Goal: Transaction & Acquisition: Purchase product/service

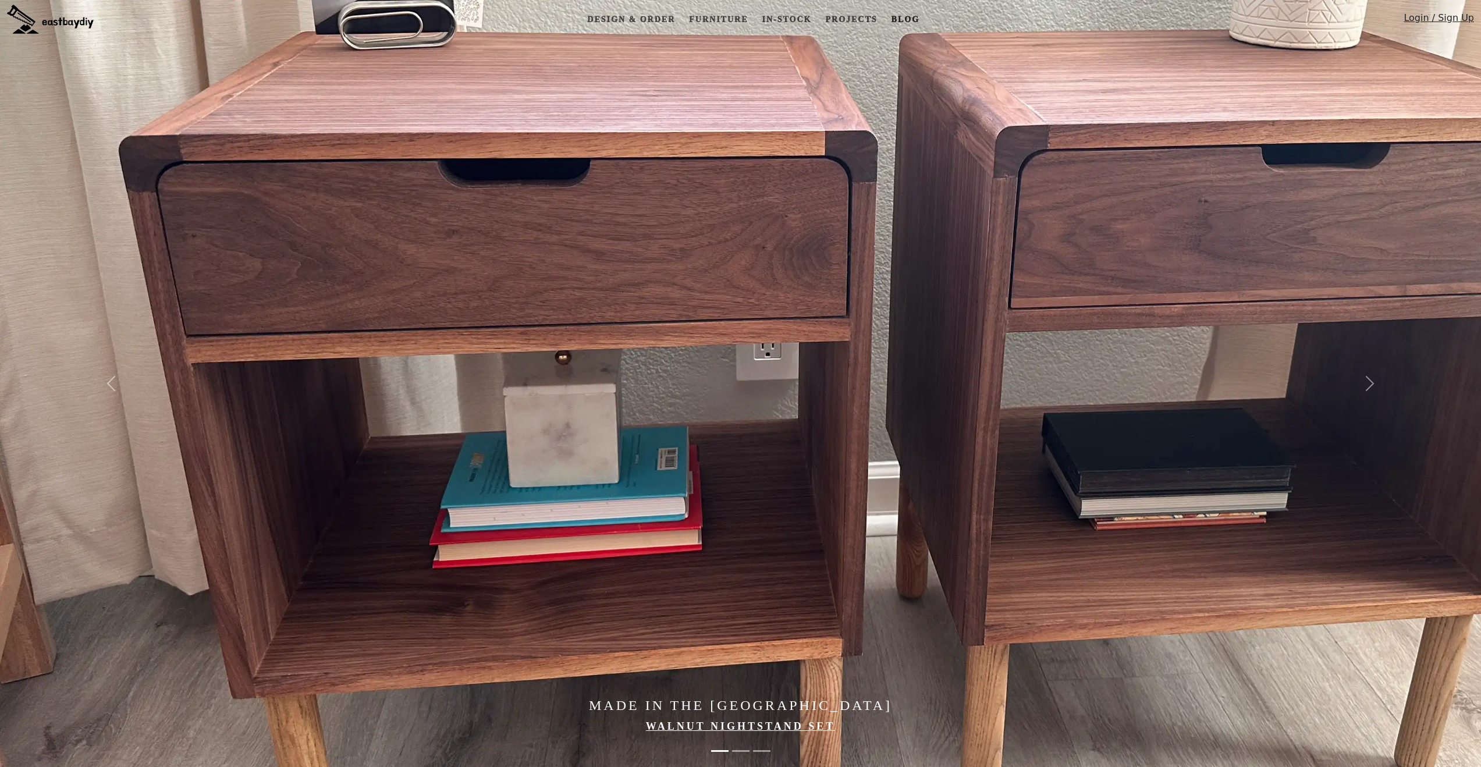
click at [895, 19] on link "Blog" at bounding box center [905, 20] width 37 height 22
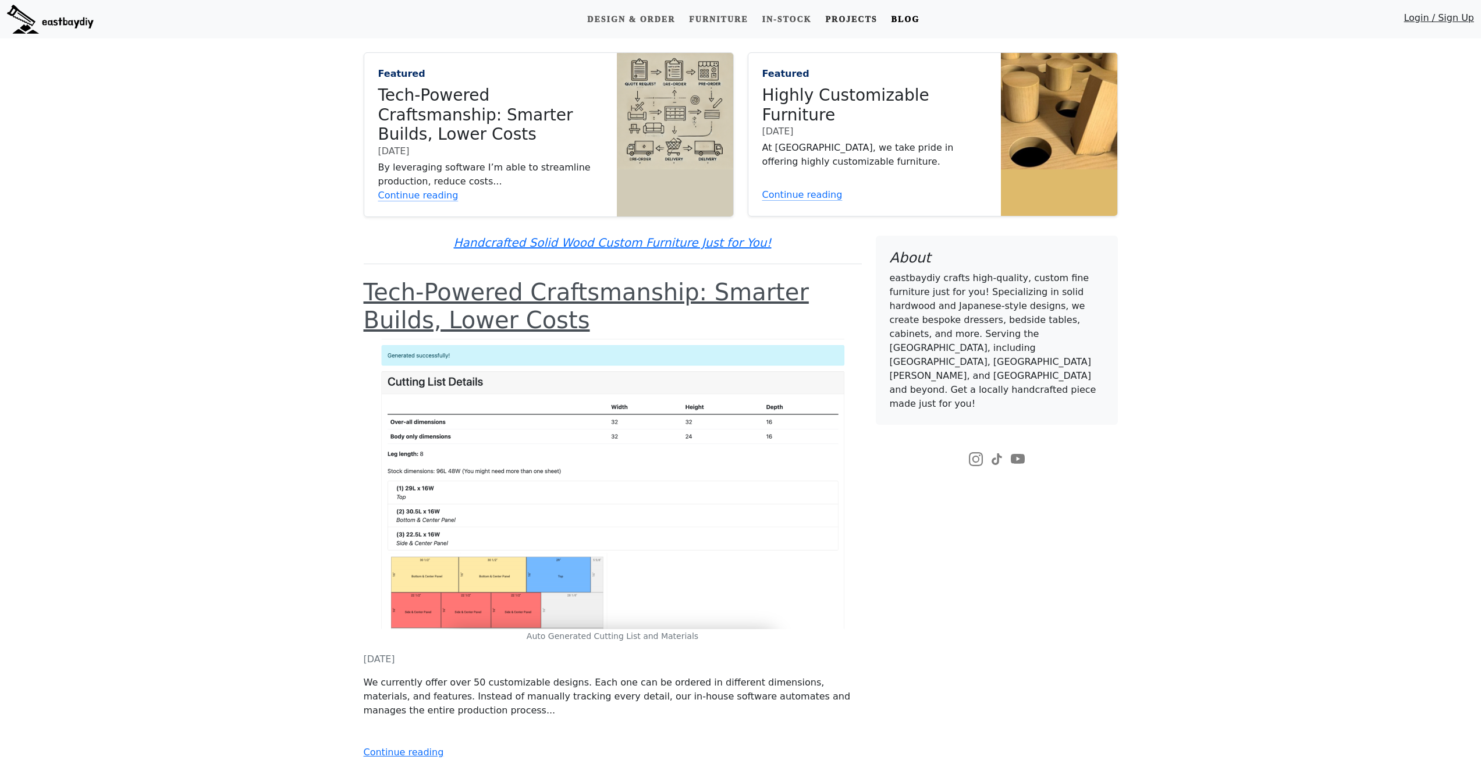
click at [861, 20] on link "Projects" at bounding box center [851, 20] width 61 height 22
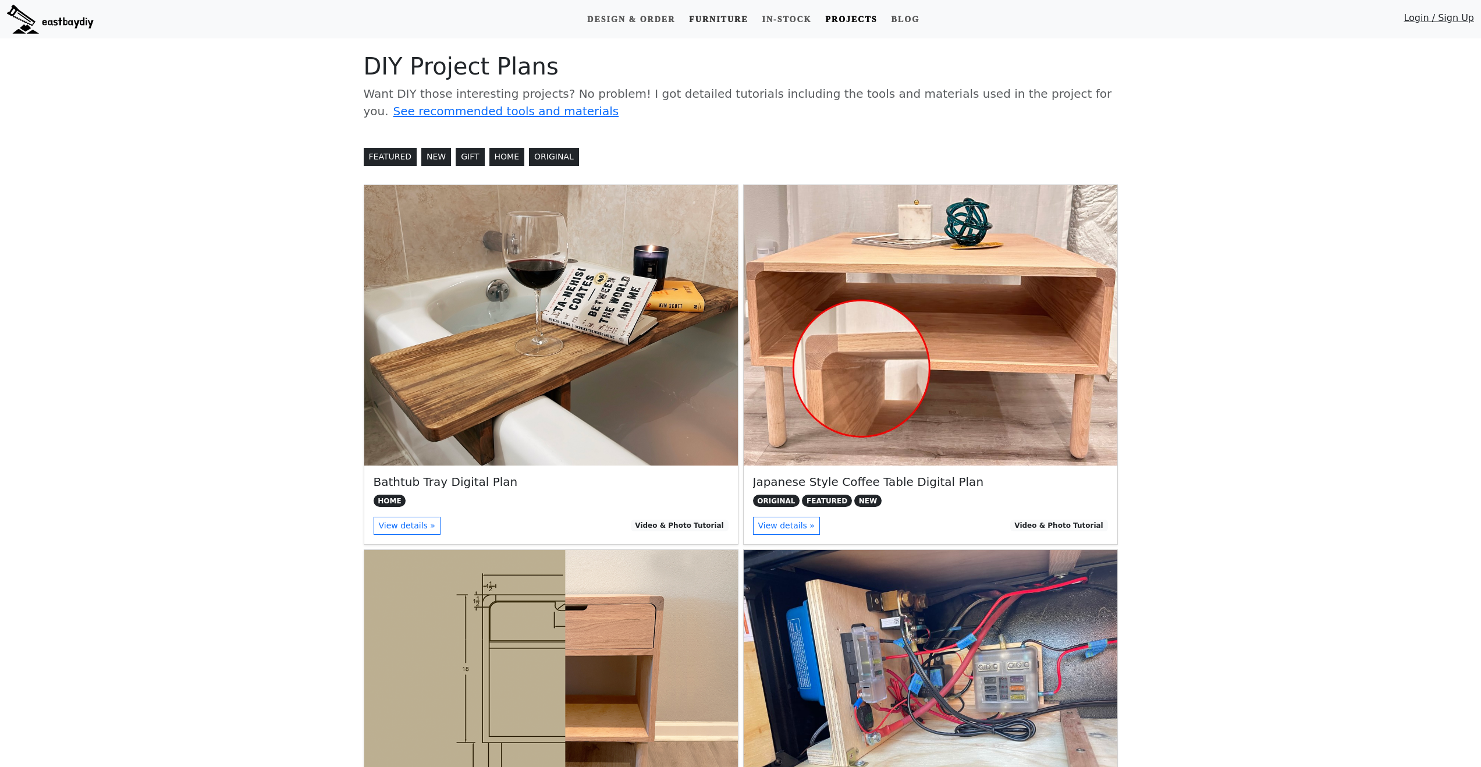
click at [708, 21] on link "Furniture" at bounding box center [719, 20] width 68 height 22
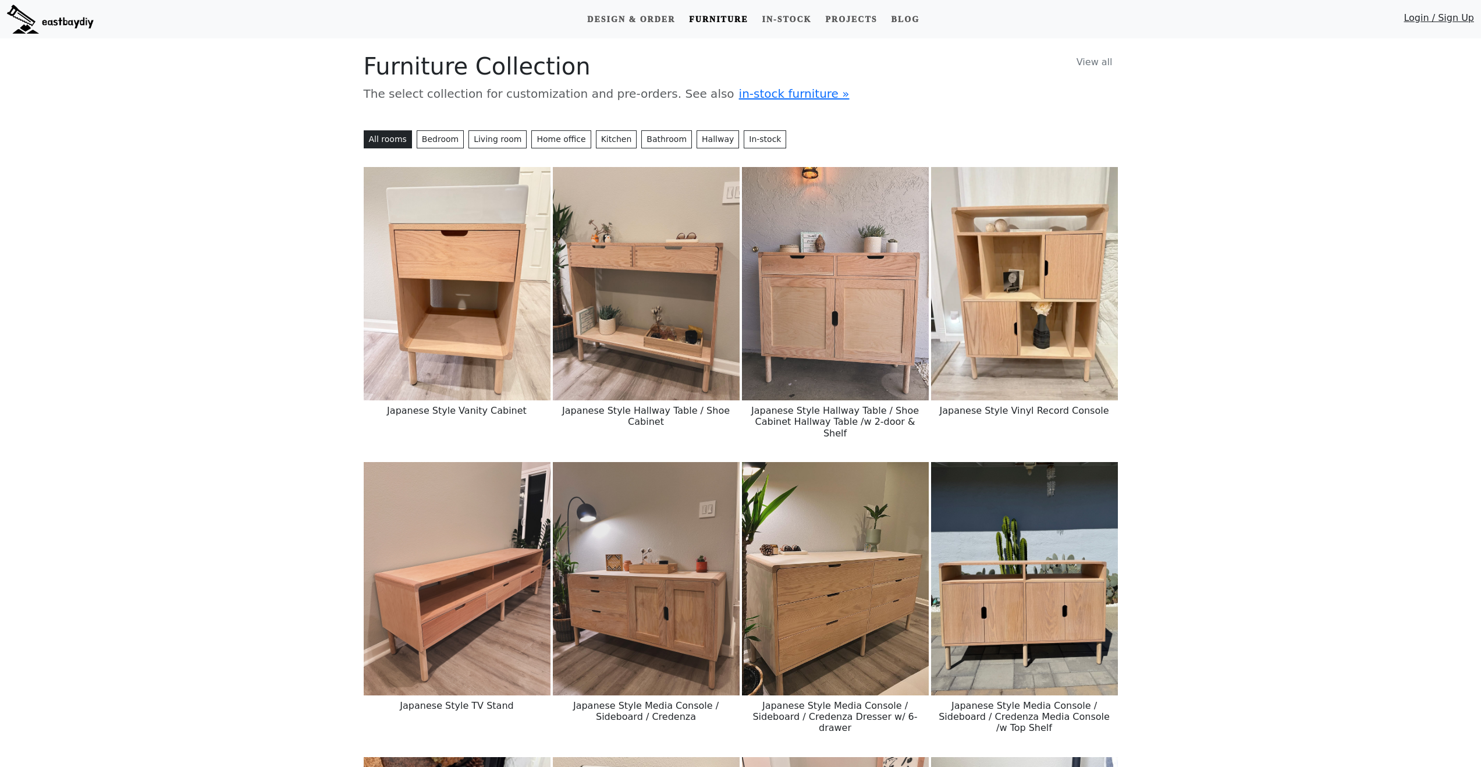
click at [476, 342] on img at bounding box center [457, 283] width 187 height 233
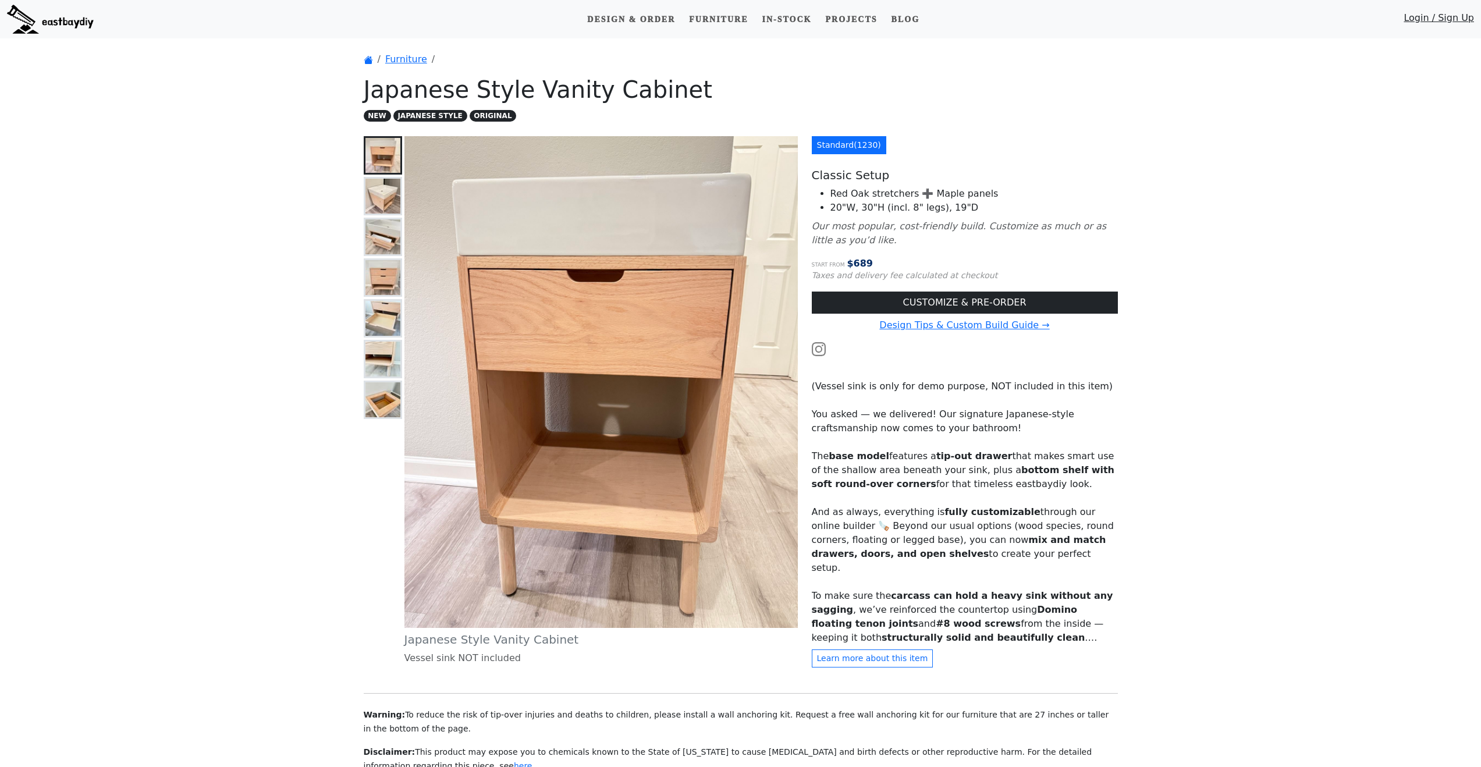
click at [845, 660] on link "video" at bounding box center [842, 665] width 26 height 11
click at [385, 200] on img at bounding box center [383, 196] width 35 height 35
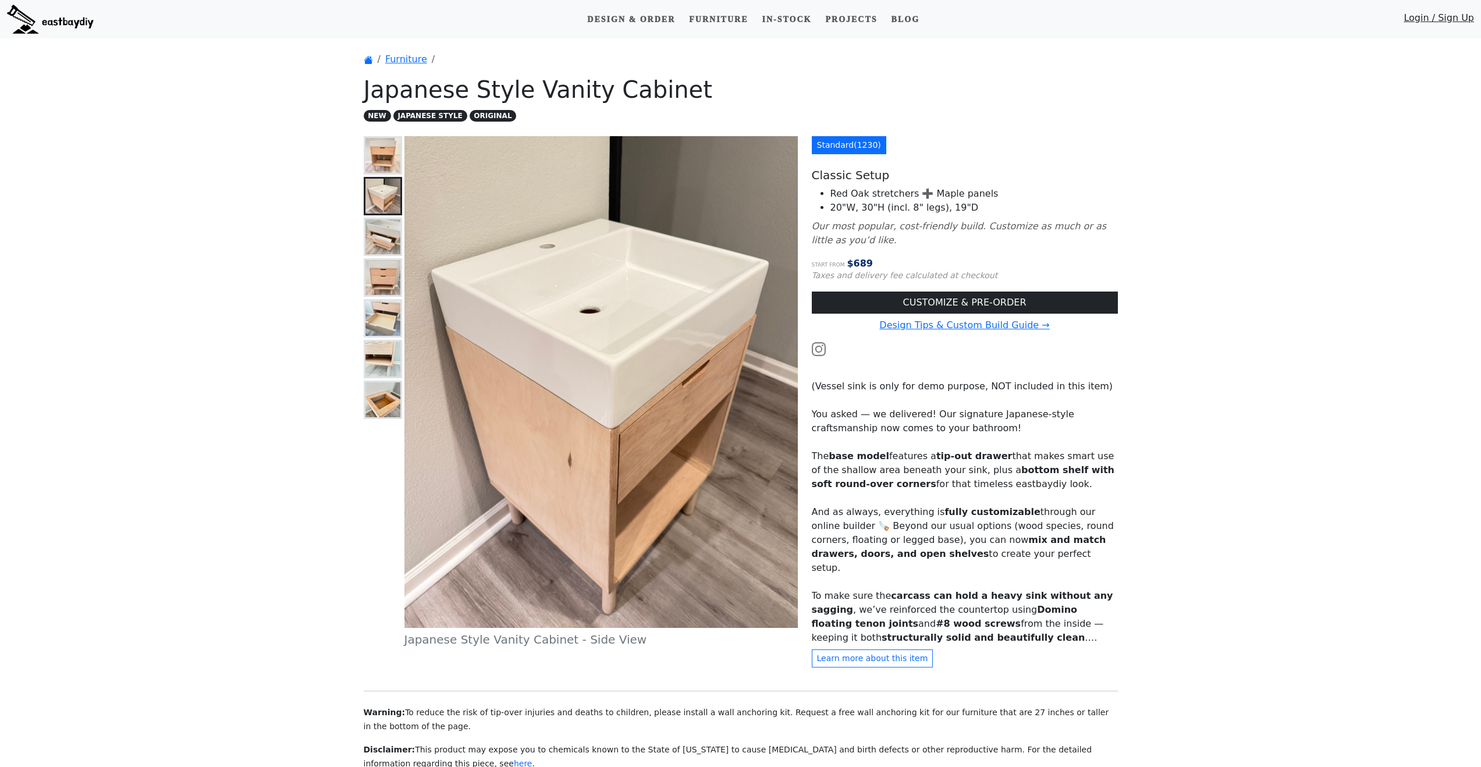
click at [394, 233] on img at bounding box center [383, 236] width 35 height 35
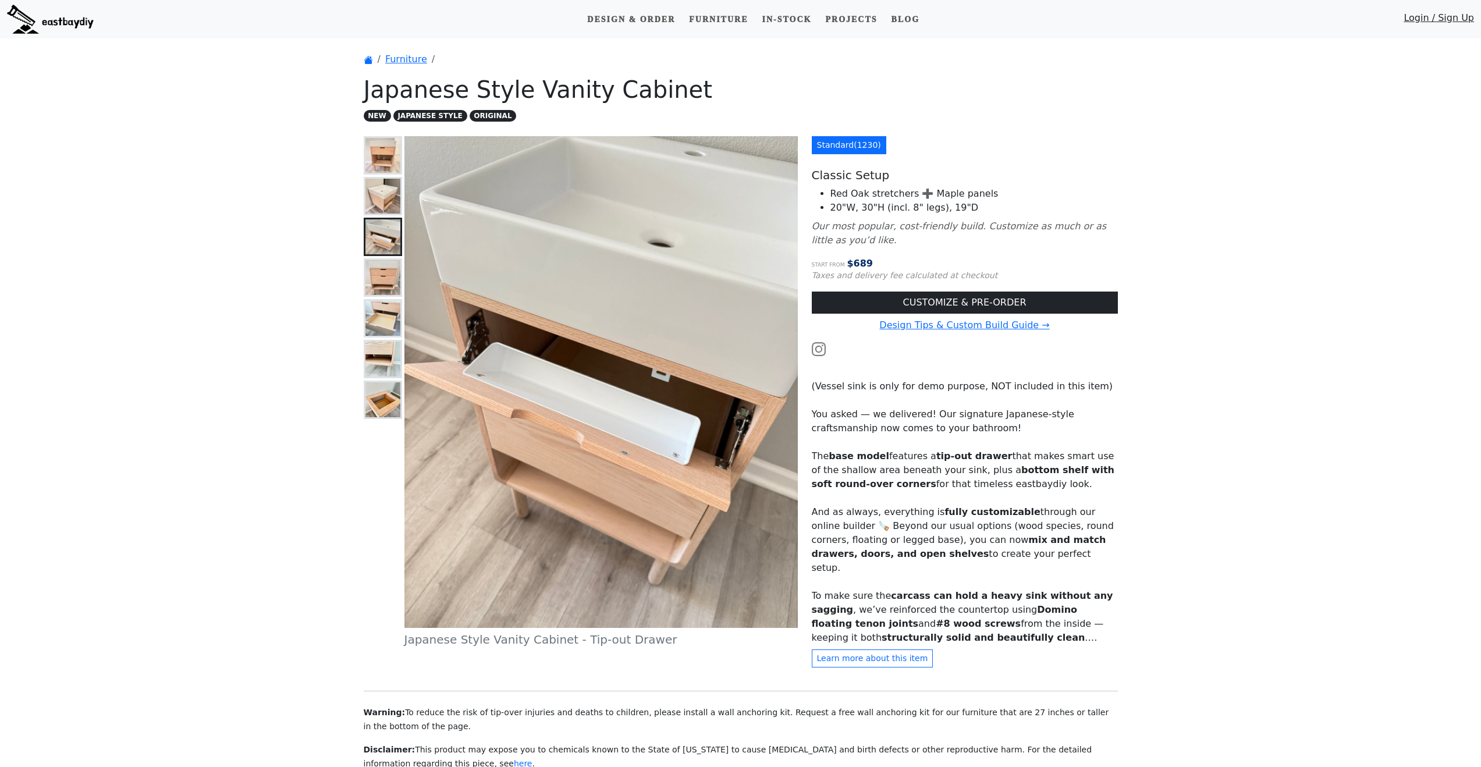
click at [396, 200] on img at bounding box center [383, 196] width 35 height 35
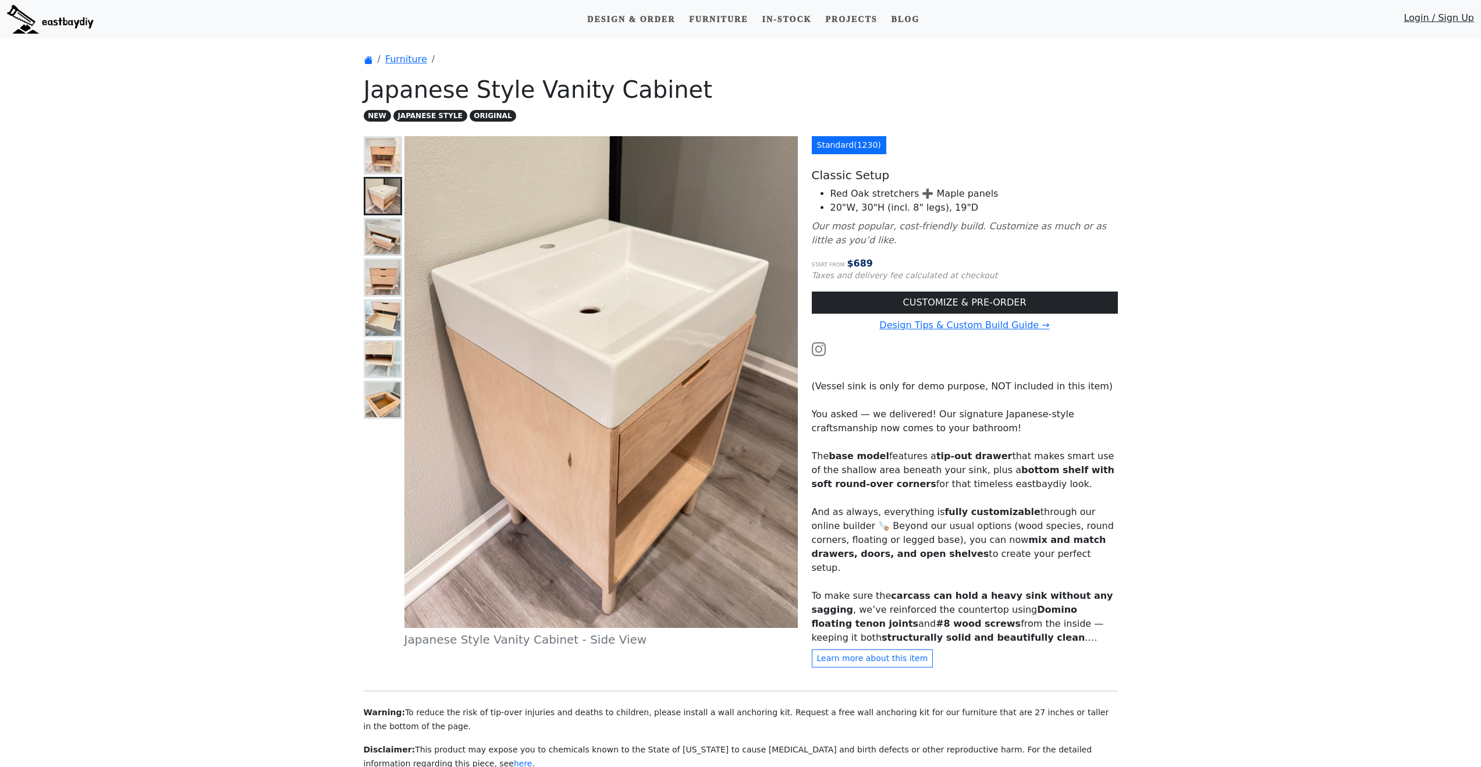
click at [381, 287] on img at bounding box center [383, 277] width 35 height 35
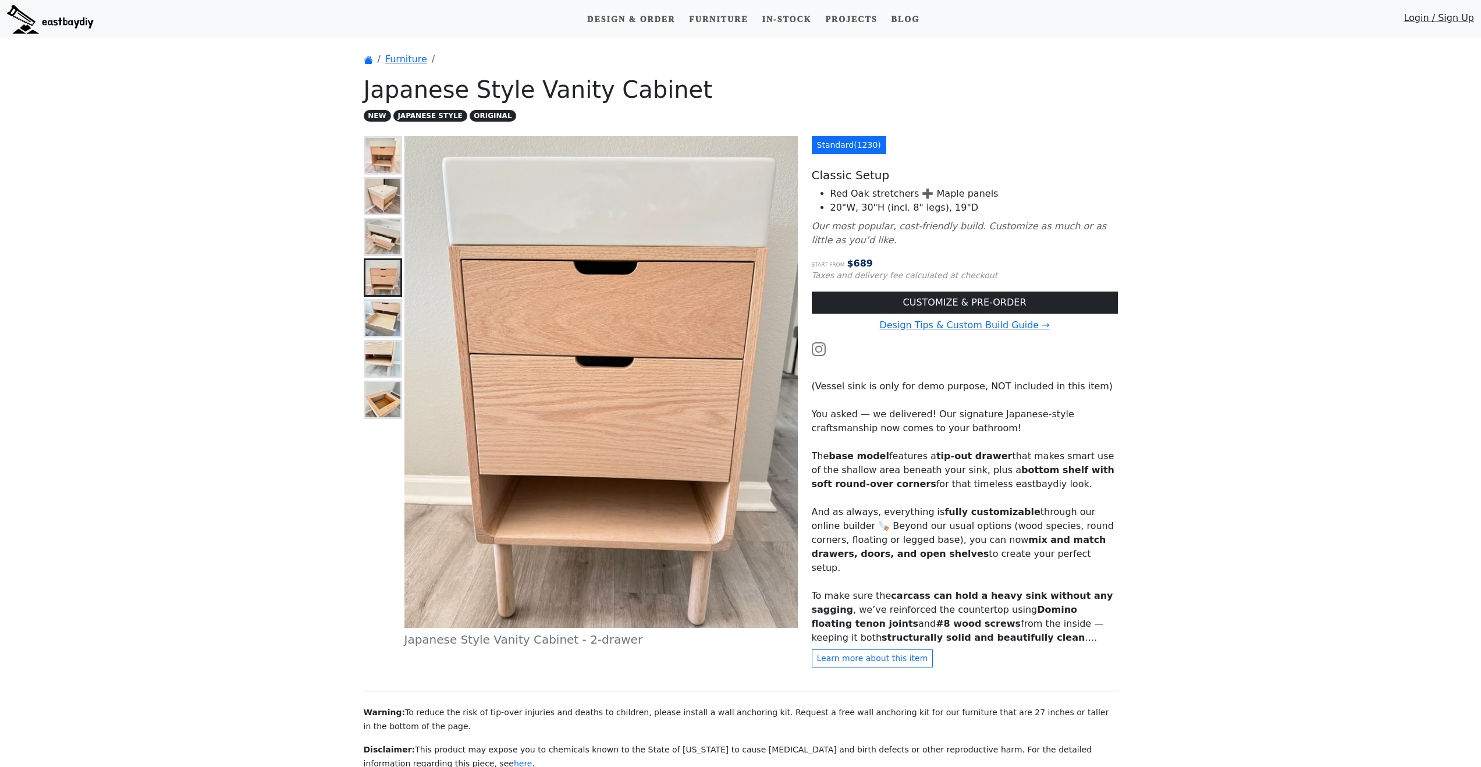
click at [402, 325] on div "Japanese Style Vanity Cabinet - 2-drawer" at bounding box center [581, 396] width 434 height 520
click at [393, 325] on img at bounding box center [383, 318] width 35 height 35
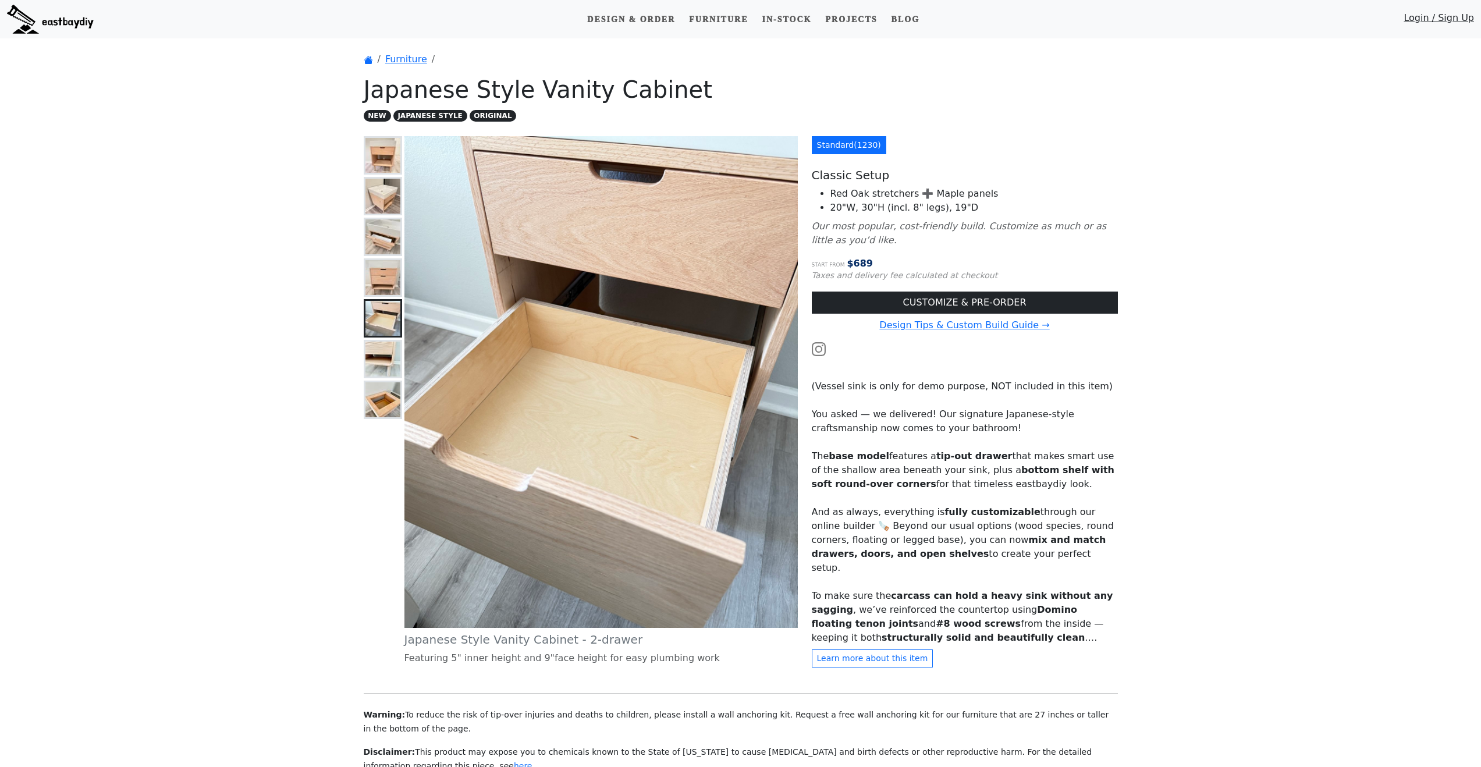
click at [393, 360] on img at bounding box center [383, 359] width 35 height 35
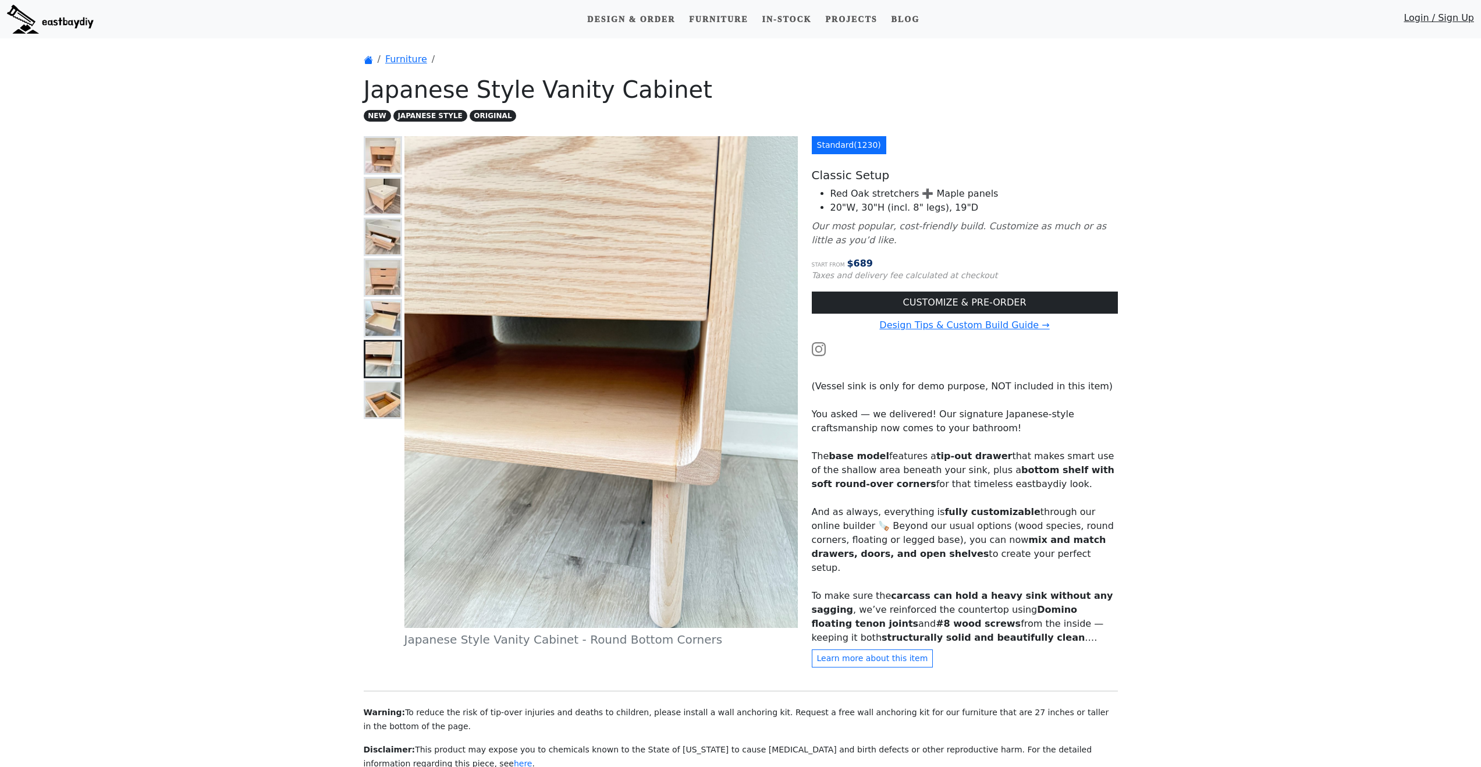
click at [394, 387] on img at bounding box center [383, 399] width 35 height 35
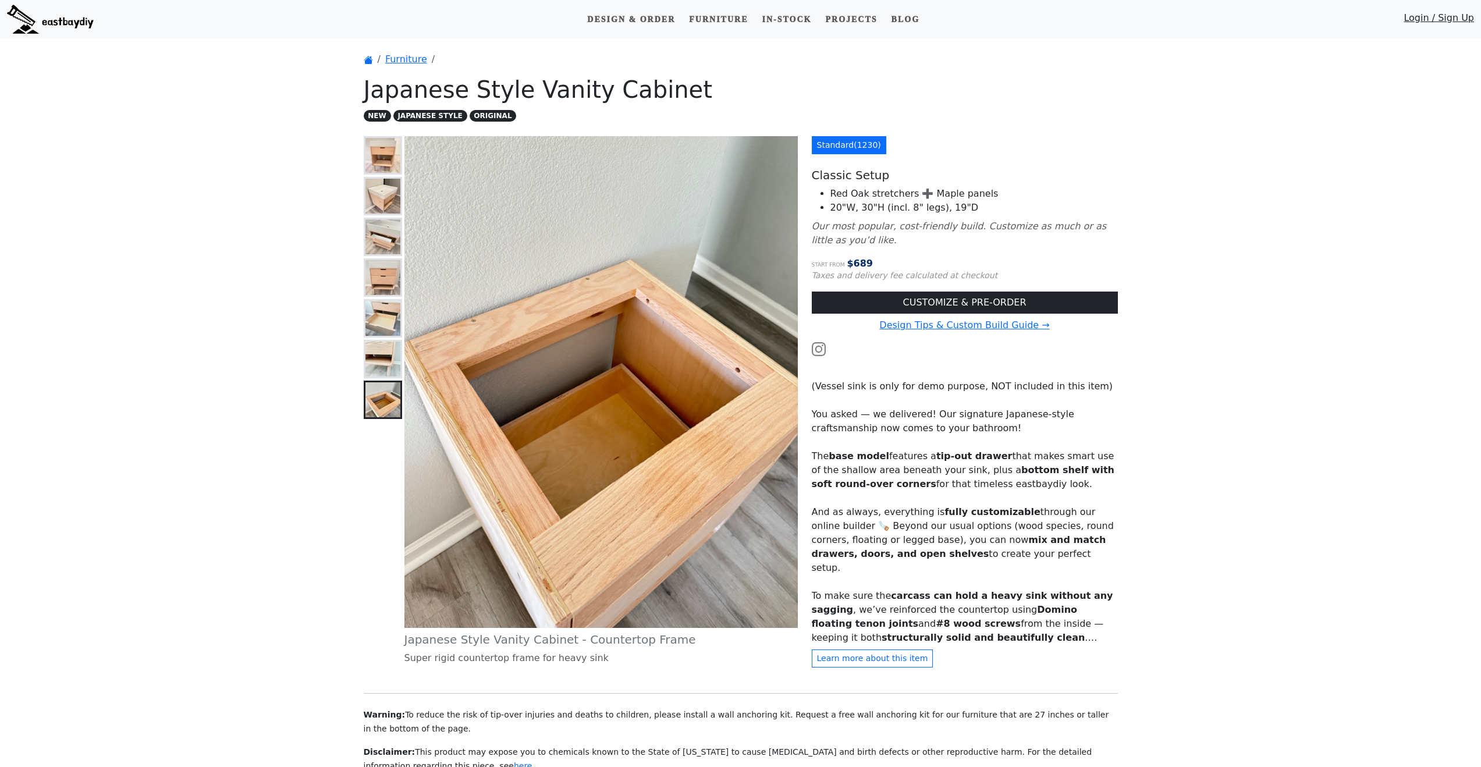
click at [388, 367] on img at bounding box center [383, 359] width 35 height 35
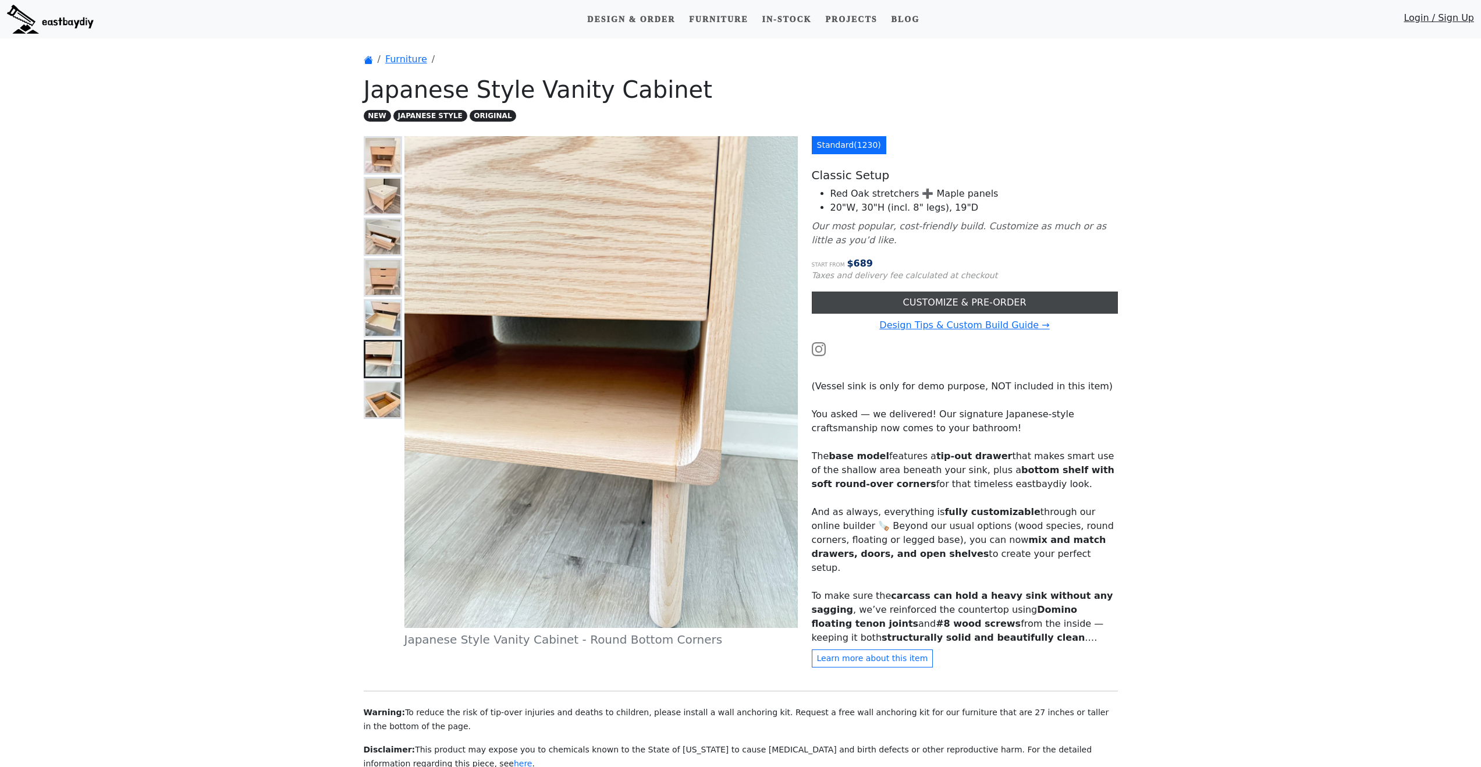
click at [928, 308] on link "CUSTOMIZE & PRE-ORDER" at bounding box center [965, 303] width 306 height 22
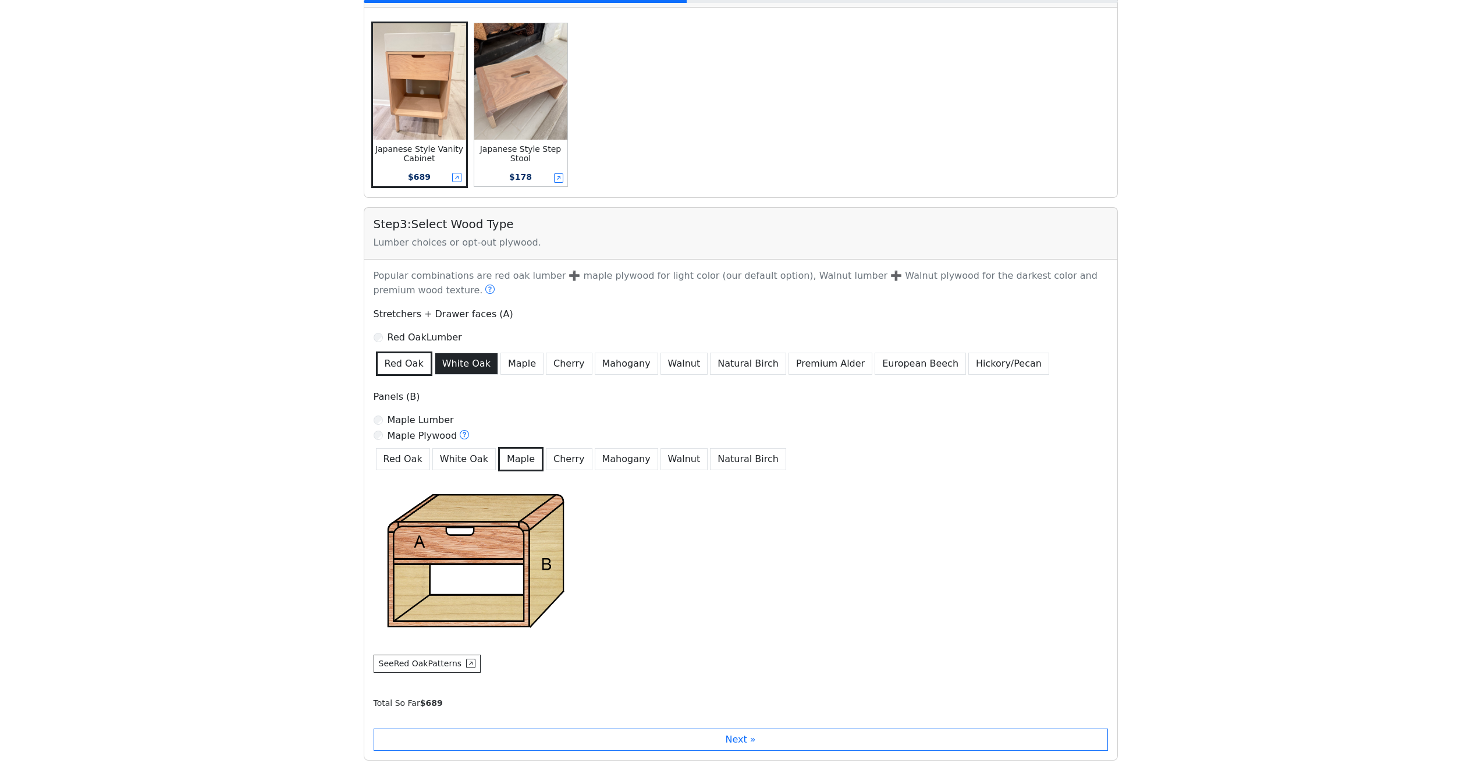
scroll to position [329, 0]
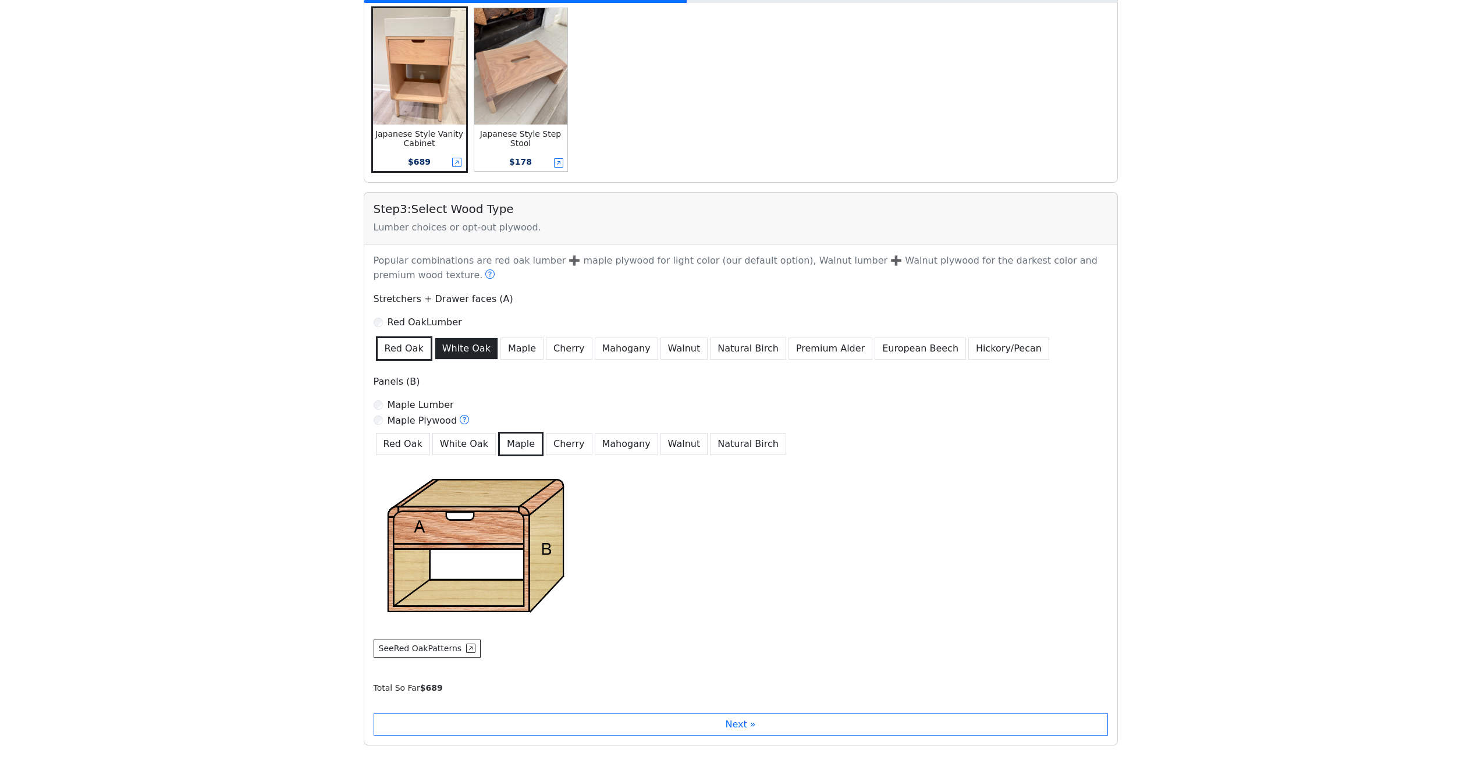
click at [459, 350] on button "White Oak" at bounding box center [466, 349] width 63 height 22
click at [508, 349] on button "Maple" at bounding box center [522, 349] width 43 height 22
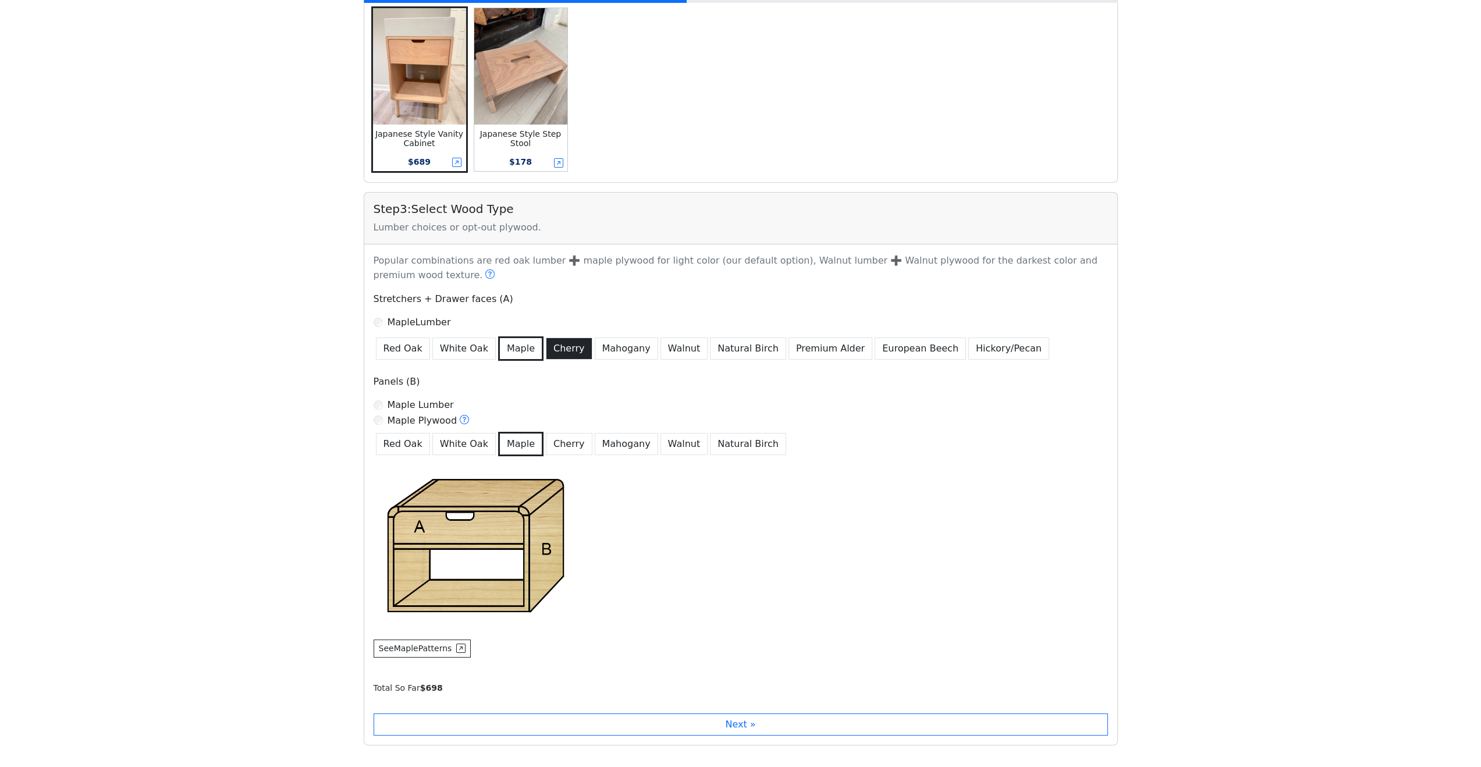
click at [554, 349] on button "Cherry" at bounding box center [569, 349] width 47 height 22
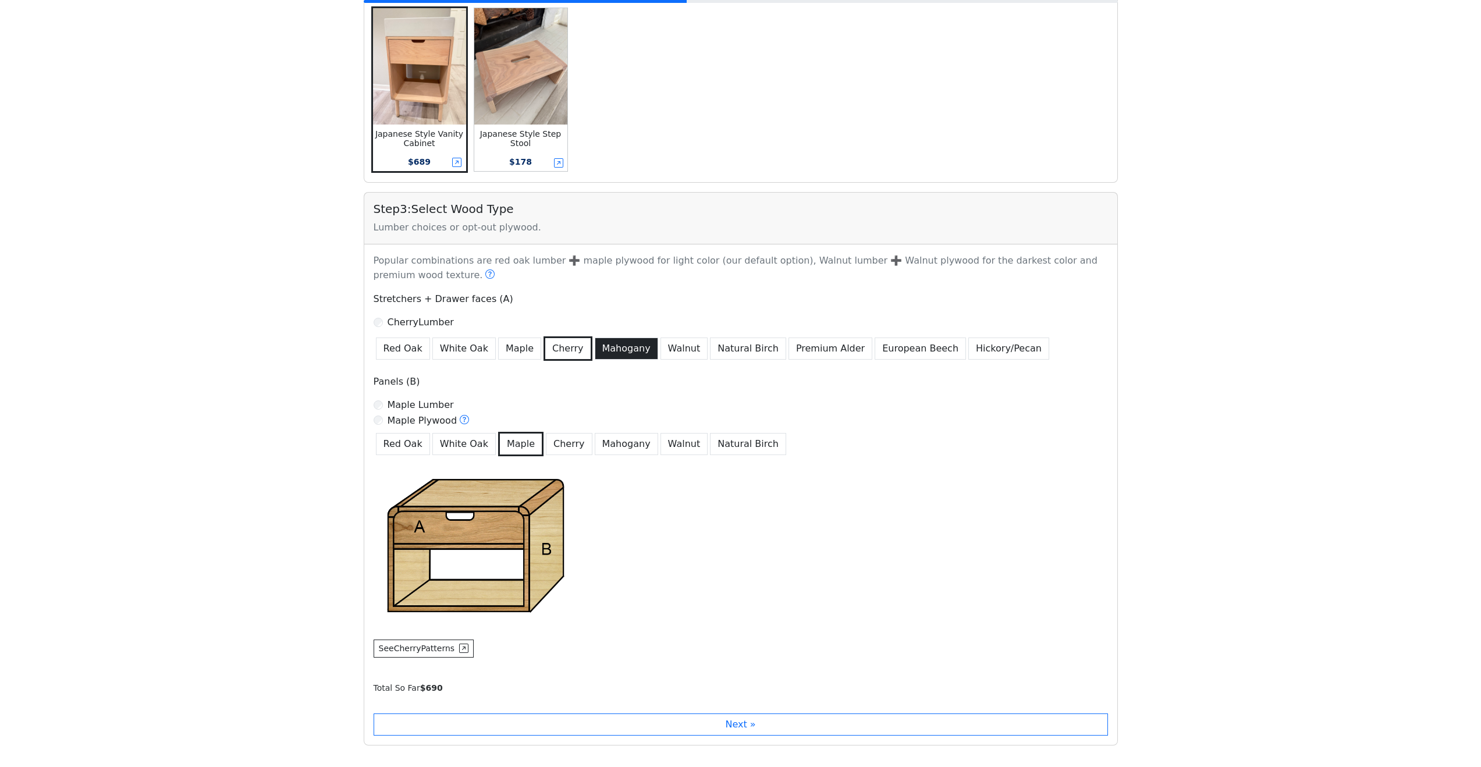
click at [607, 353] on button "Mahogany" at bounding box center [626, 349] width 63 height 22
click at [661, 352] on button "Walnut" at bounding box center [685, 349] width 48 height 22
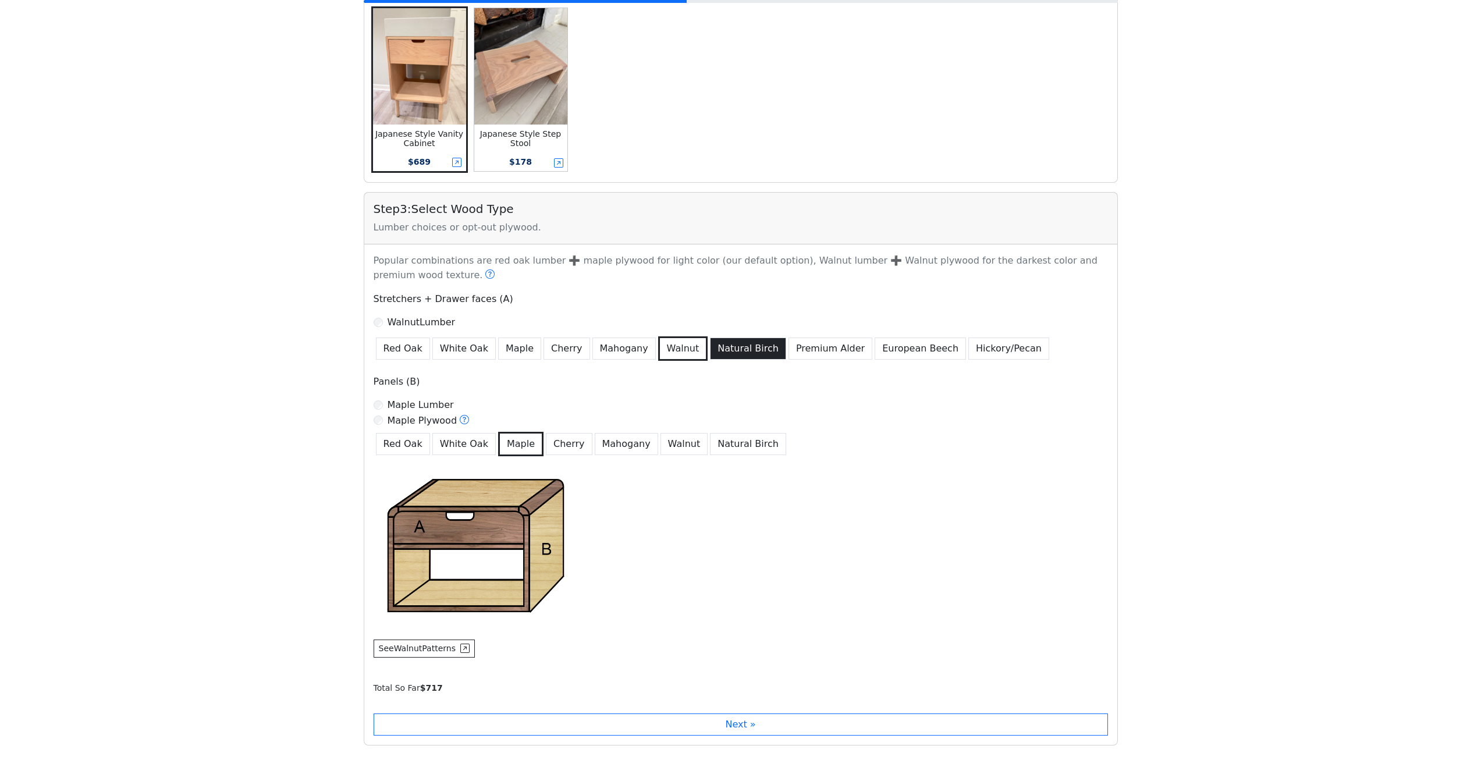
click at [715, 352] on button "Natural Birch" at bounding box center [748, 349] width 76 height 22
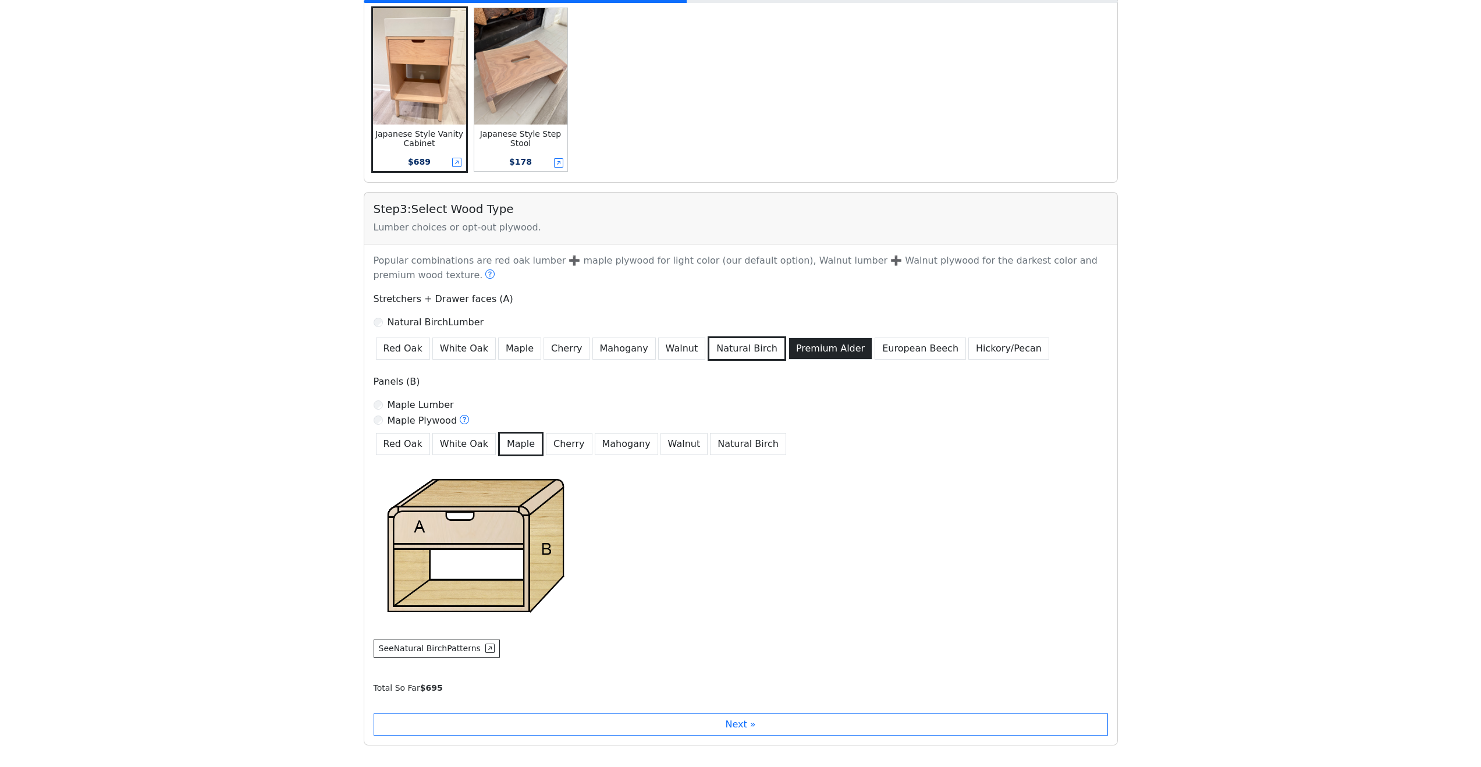
click at [789, 349] on button "Premium Alder" at bounding box center [831, 349] width 84 height 22
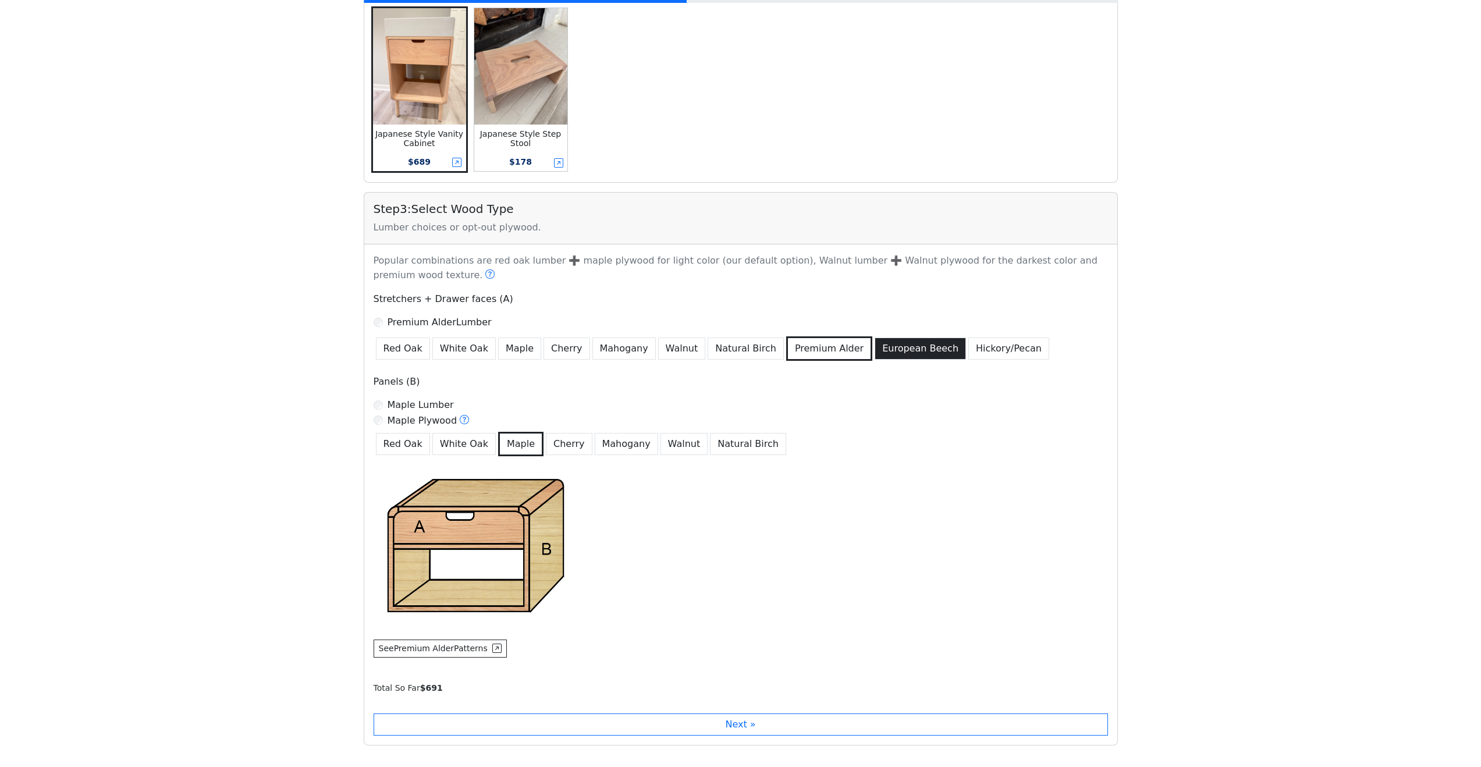
click at [879, 347] on button "European Beech" at bounding box center [920, 349] width 91 height 22
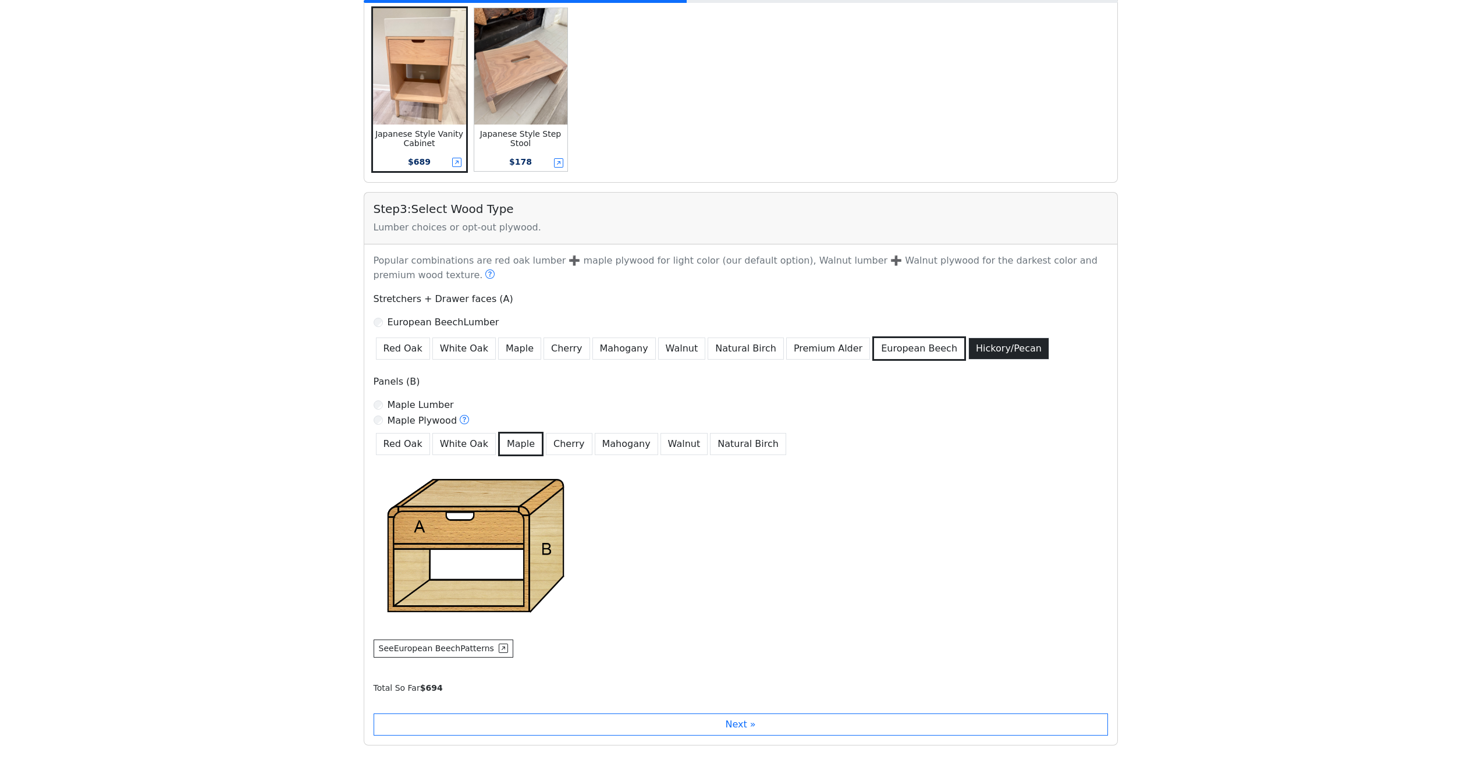
click at [969, 350] on button "Hickory/Pecan" at bounding box center [1009, 349] width 81 height 22
click at [906, 351] on button "European Beech" at bounding box center [918, 349] width 91 height 22
click at [827, 345] on button "Premium Alder" at bounding box center [828, 349] width 84 height 22
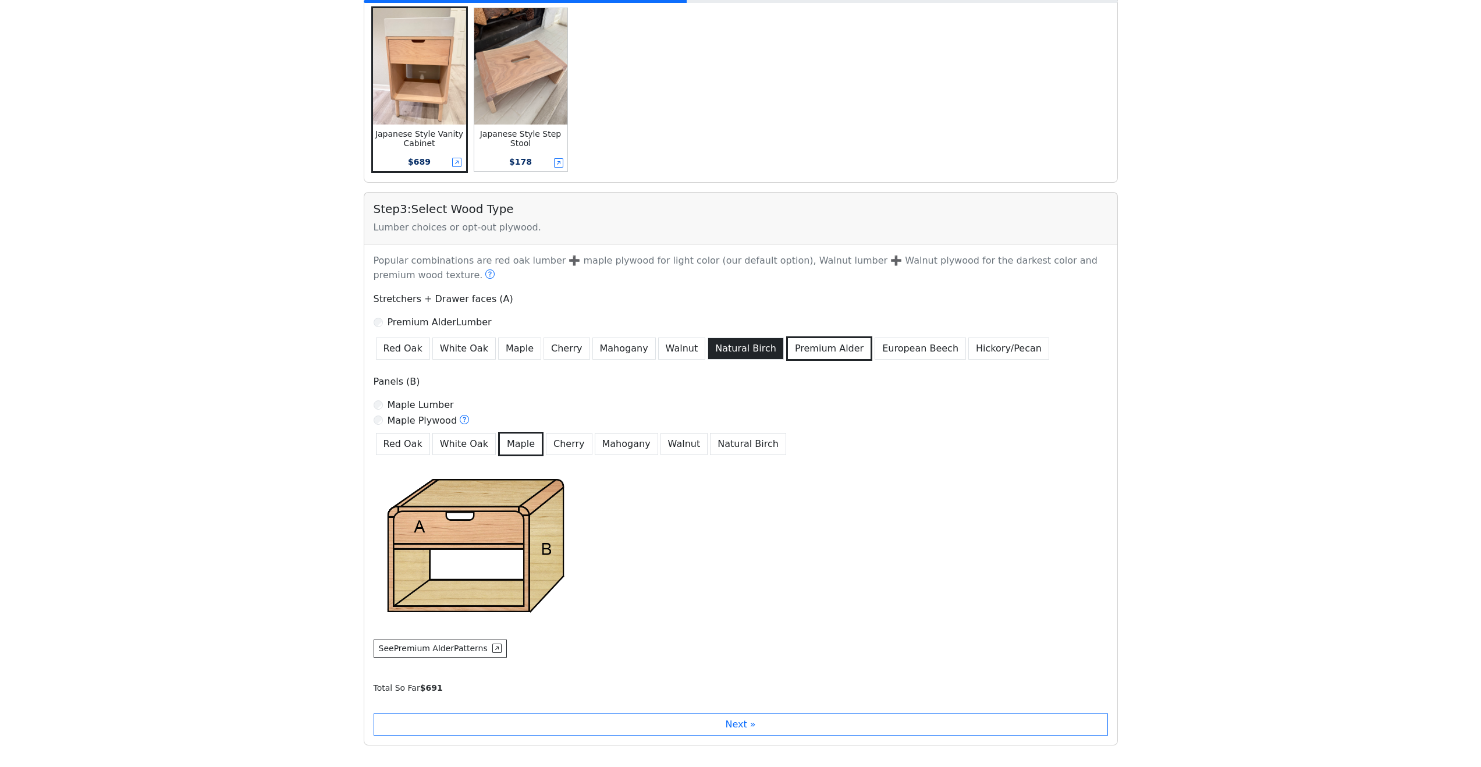
click at [714, 343] on button "Natural Birch" at bounding box center [746, 349] width 76 height 22
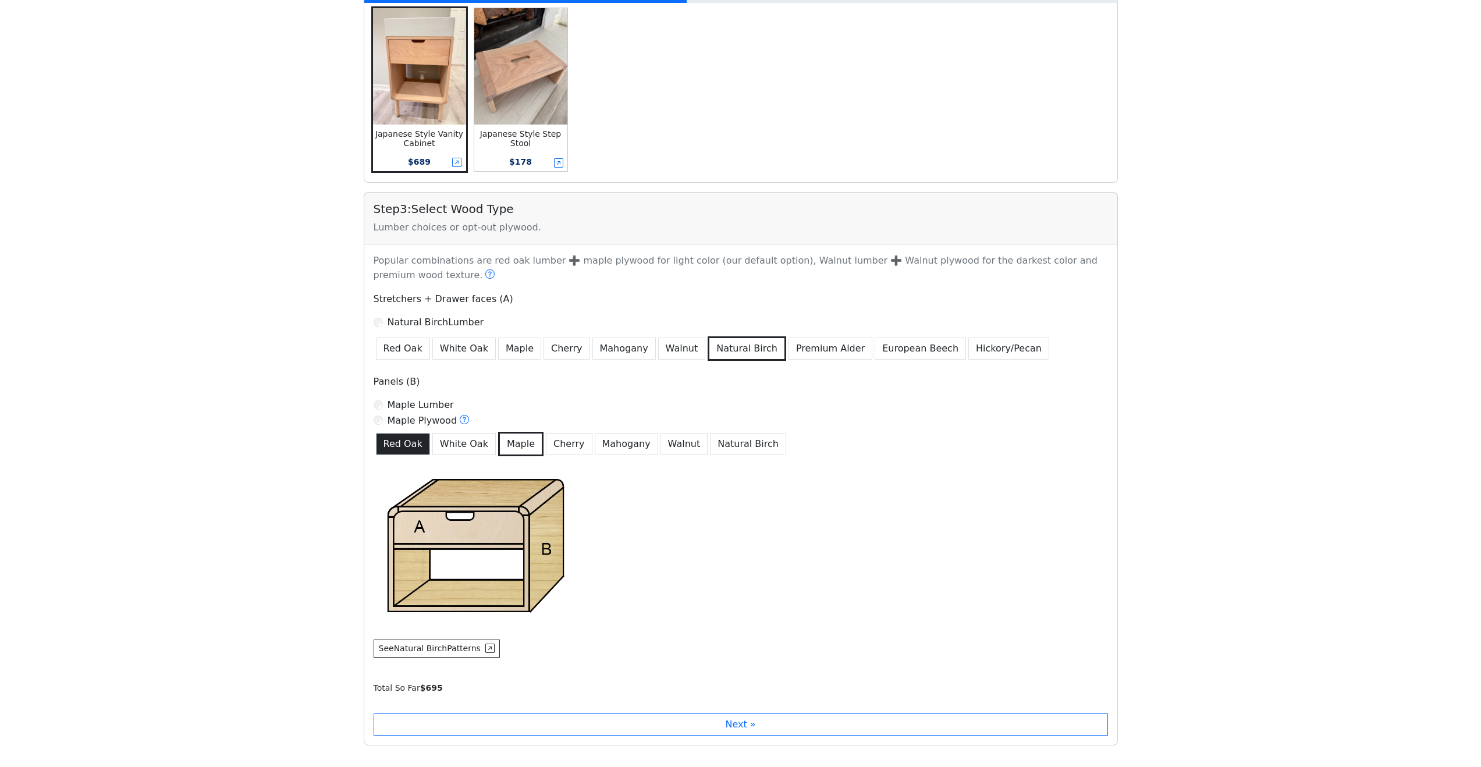
click at [409, 447] on button "Red Oak" at bounding box center [403, 444] width 54 height 22
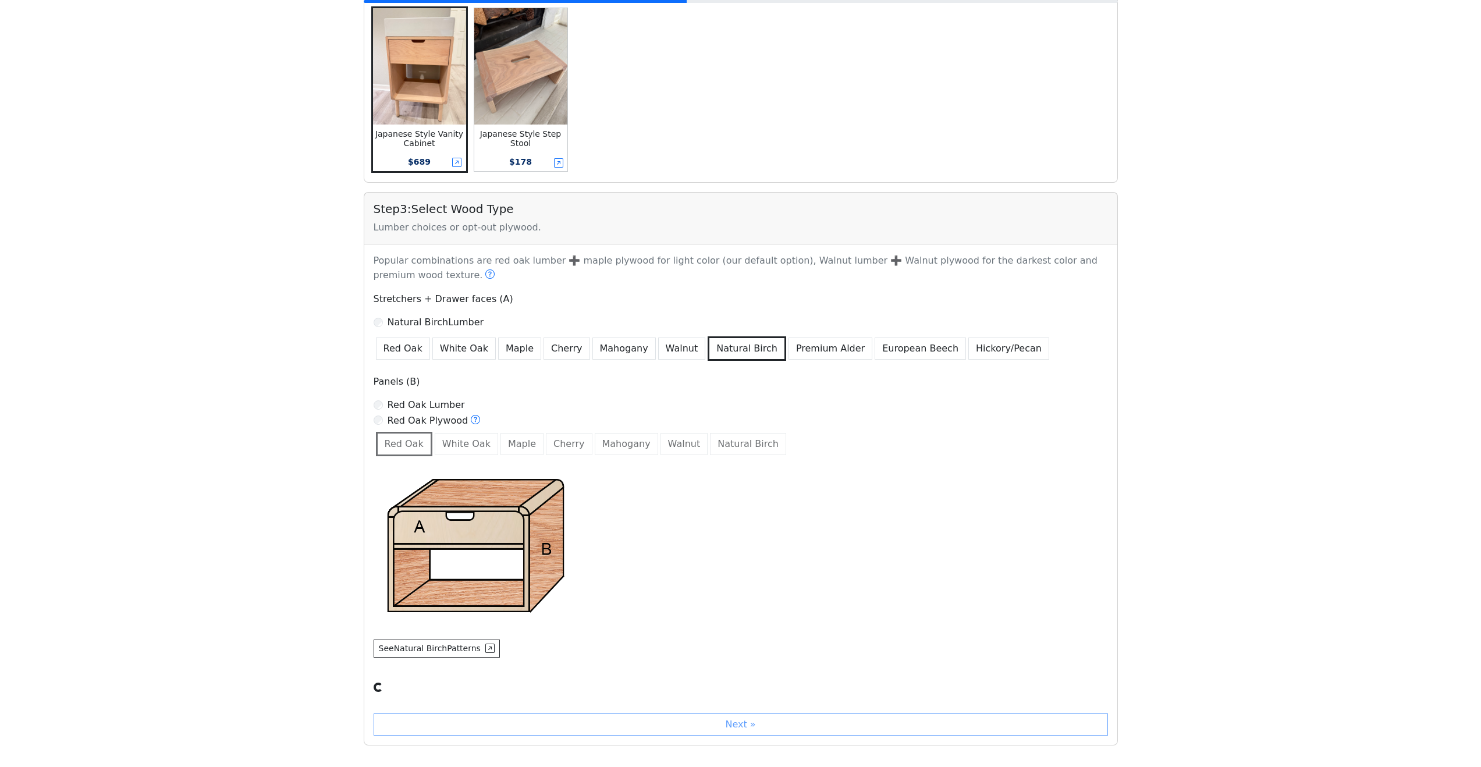
click at [459, 447] on div "Red Oak White Oak Maple Cherry Mahogany Walnut Natural Birch" at bounding box center [741, 443] width 735 height 27
click at [546, 447] on button "Cherry" at bounding box center [569, 444] width 47 height 22
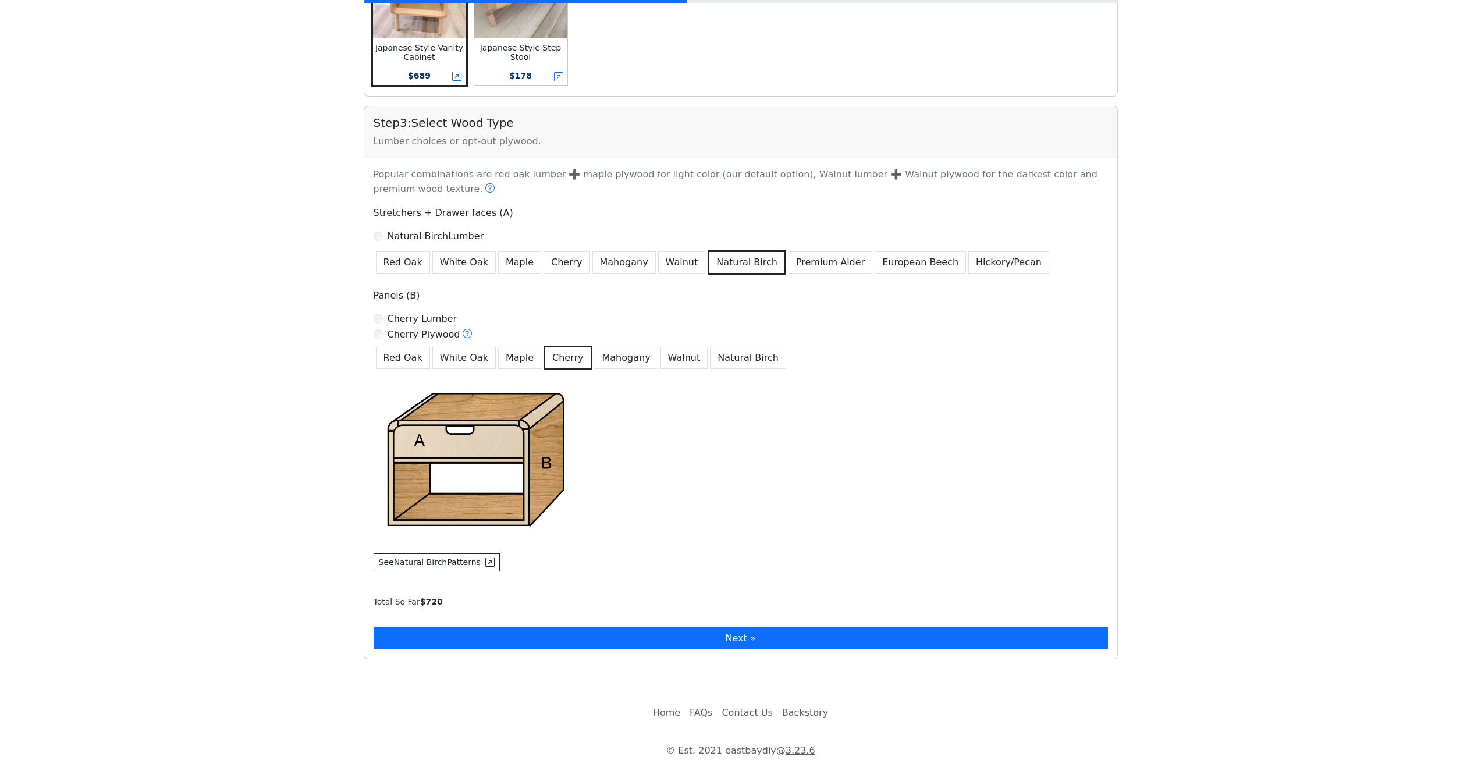
click at [762, 630] on button "Next »" at bounding box center [741, 639] width 735 height 22
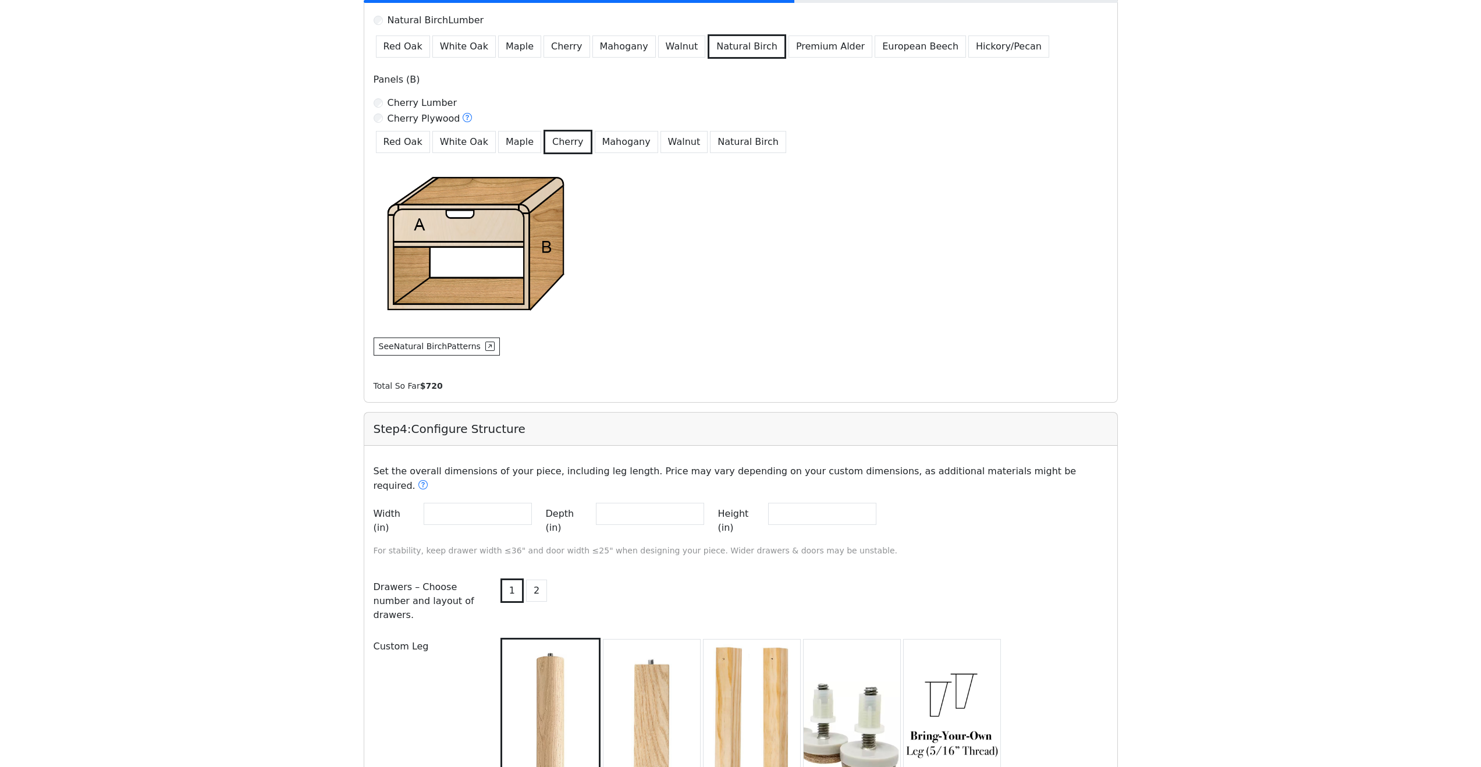
scroll to position [856, 0]
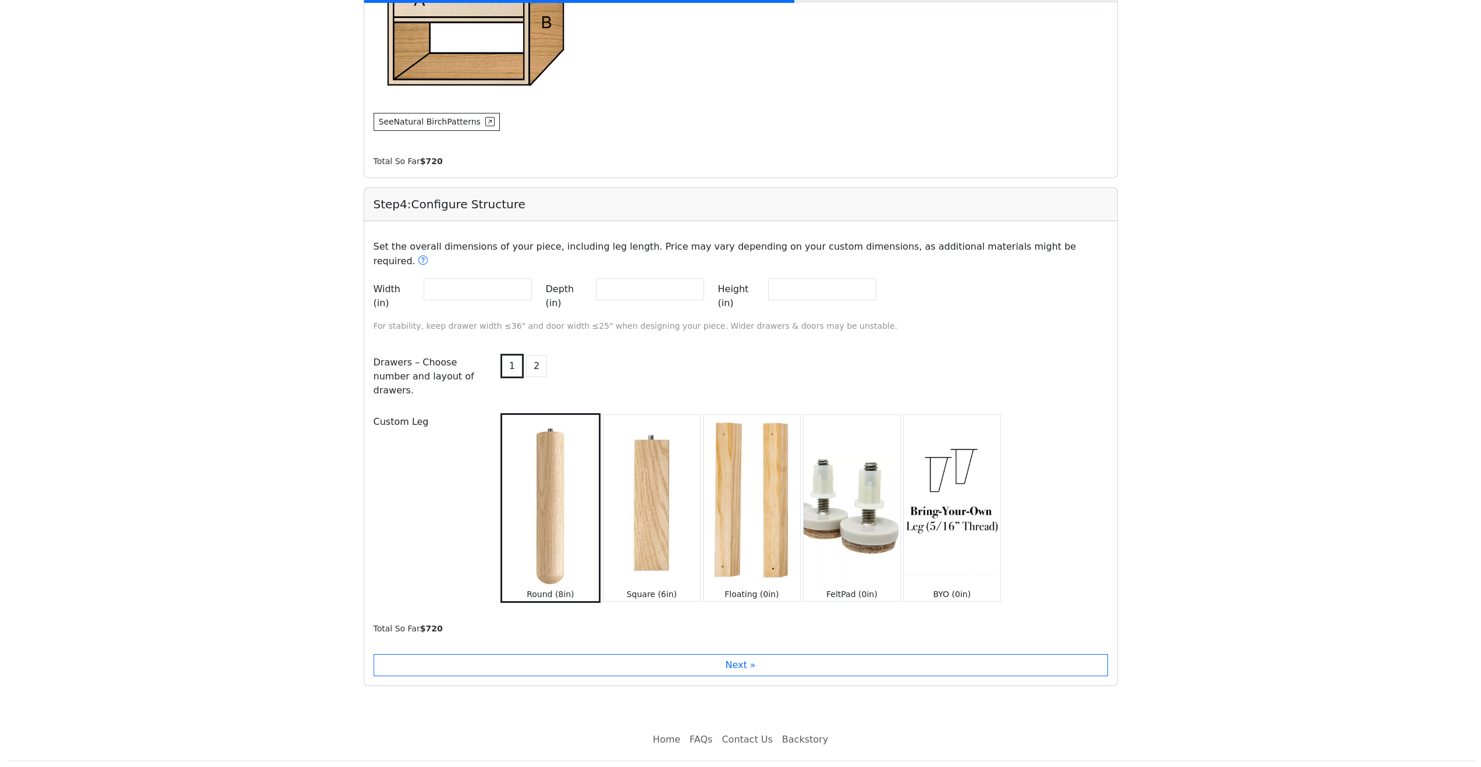
click at [752, 488] on img at bounding box center [752, 501] width 97 height 172
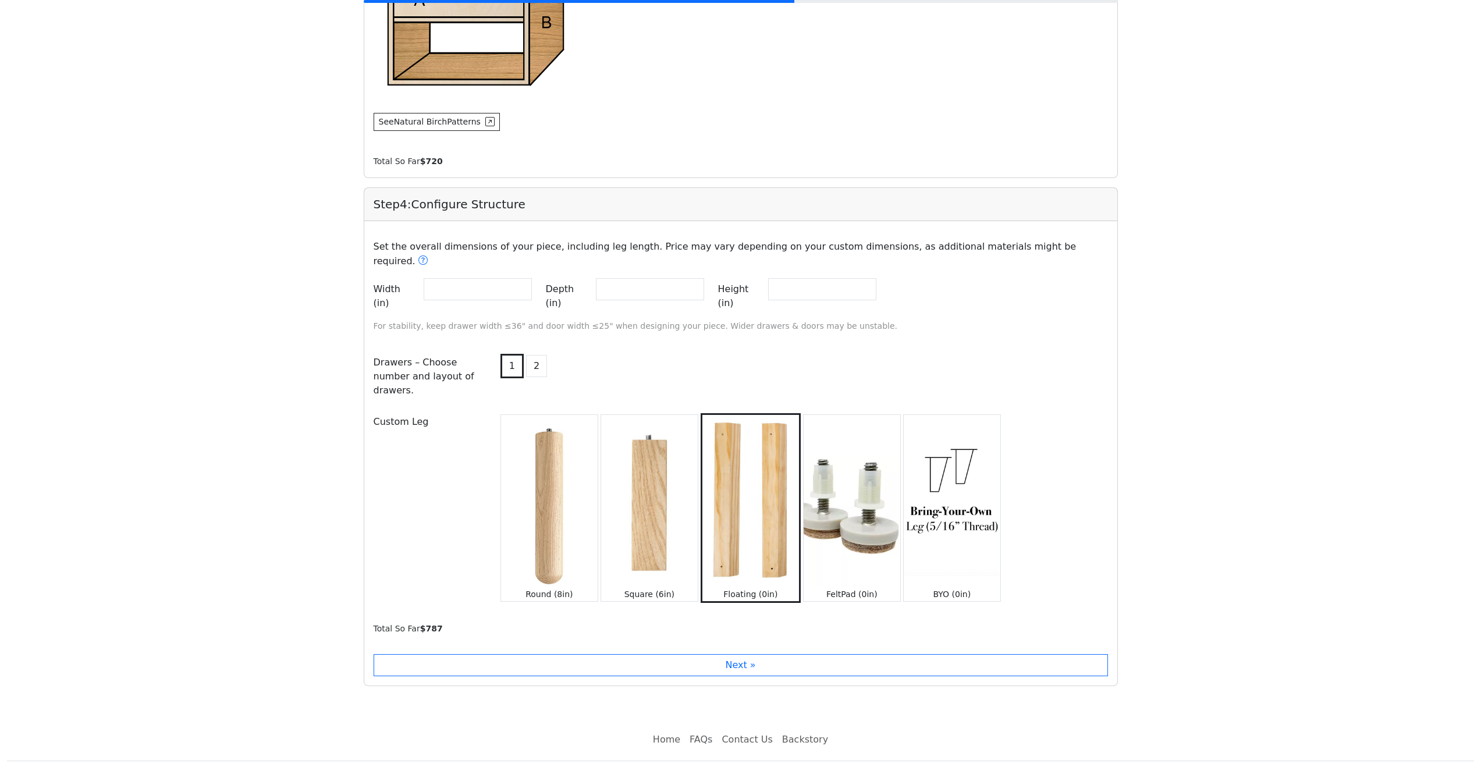
click at [540, 480] on img at bounding box center [549, 501] width 97 height 172
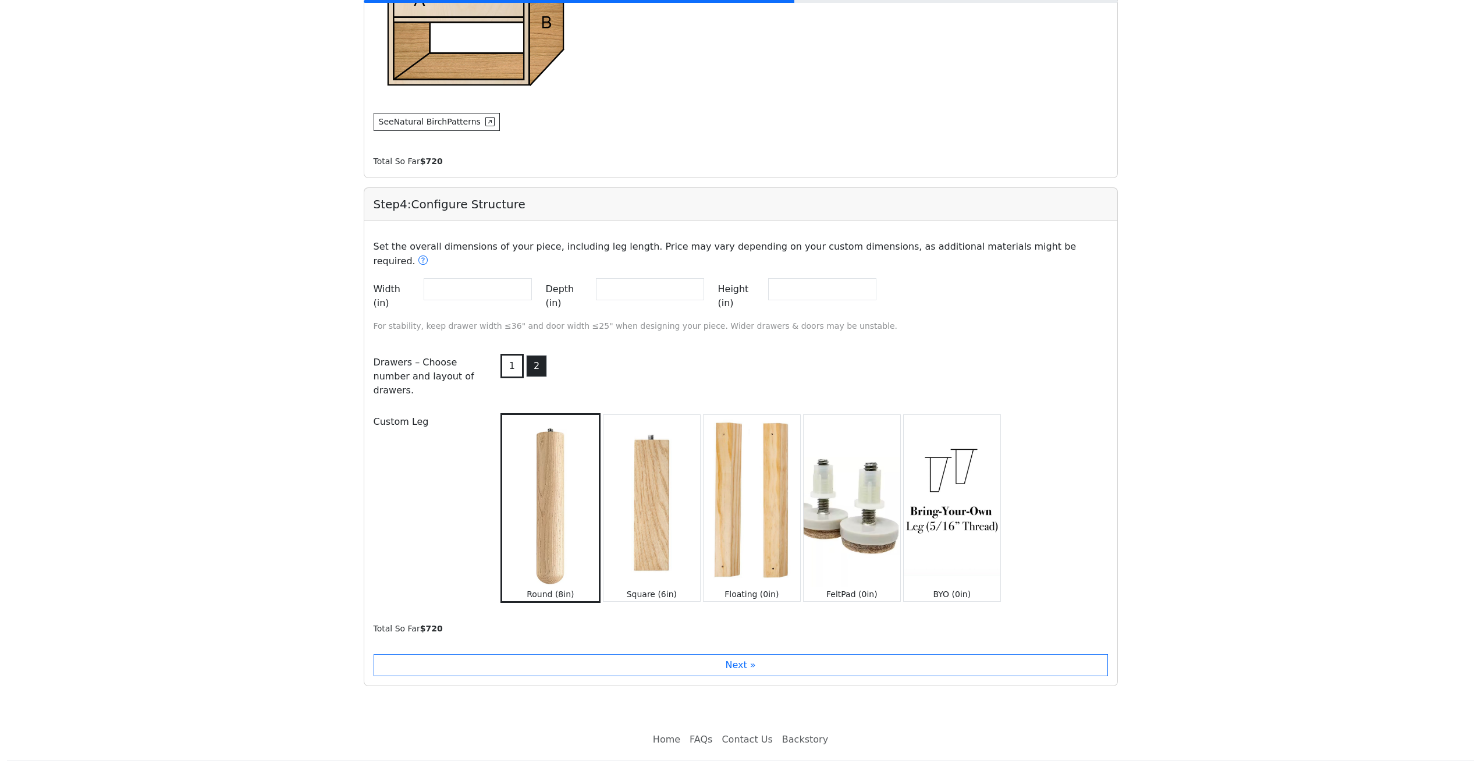
click at [537, 355] on button "2" at bounding box center [536, 366] width 21 height 22
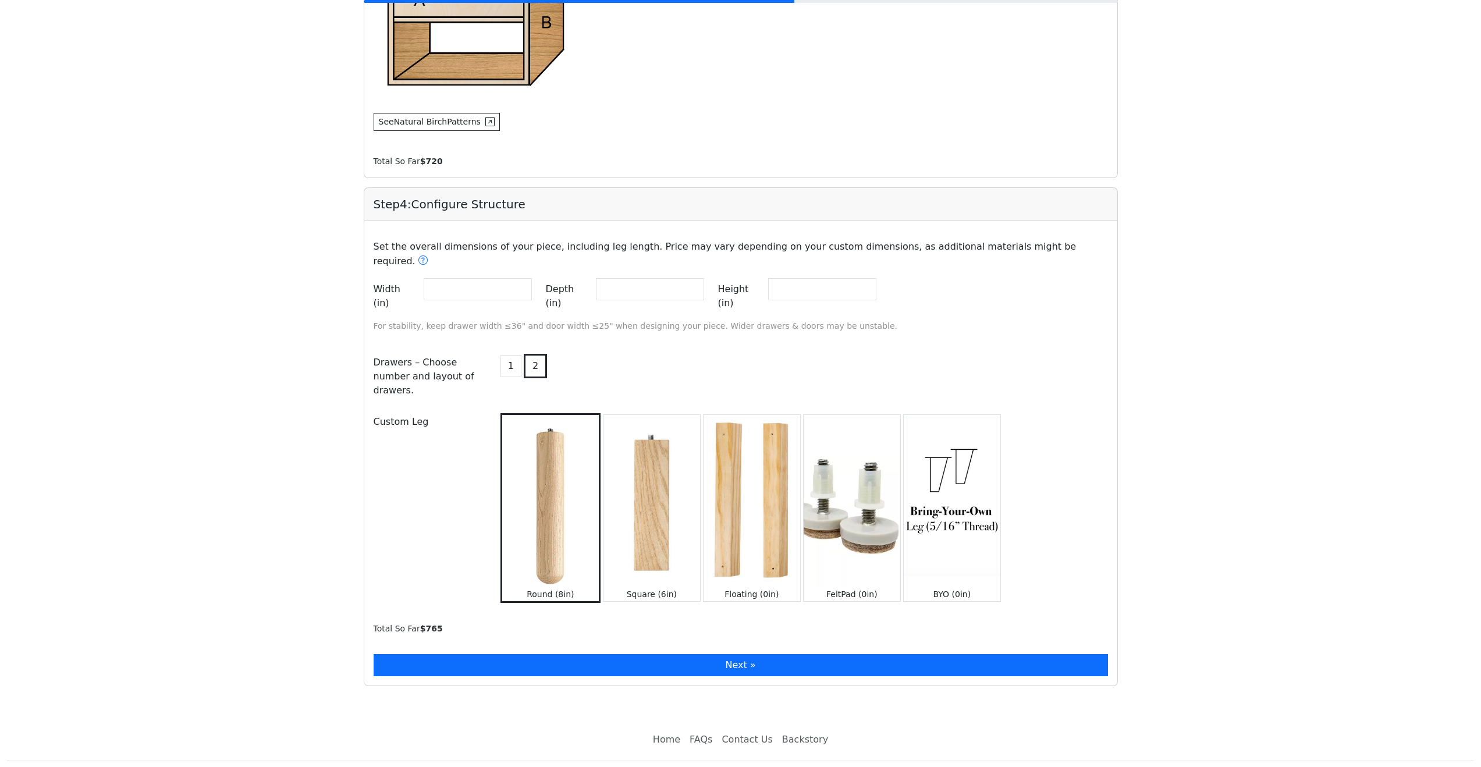
click at [761, 654] on button "Next »" at bounding box center [741, 665] width 735 height 22
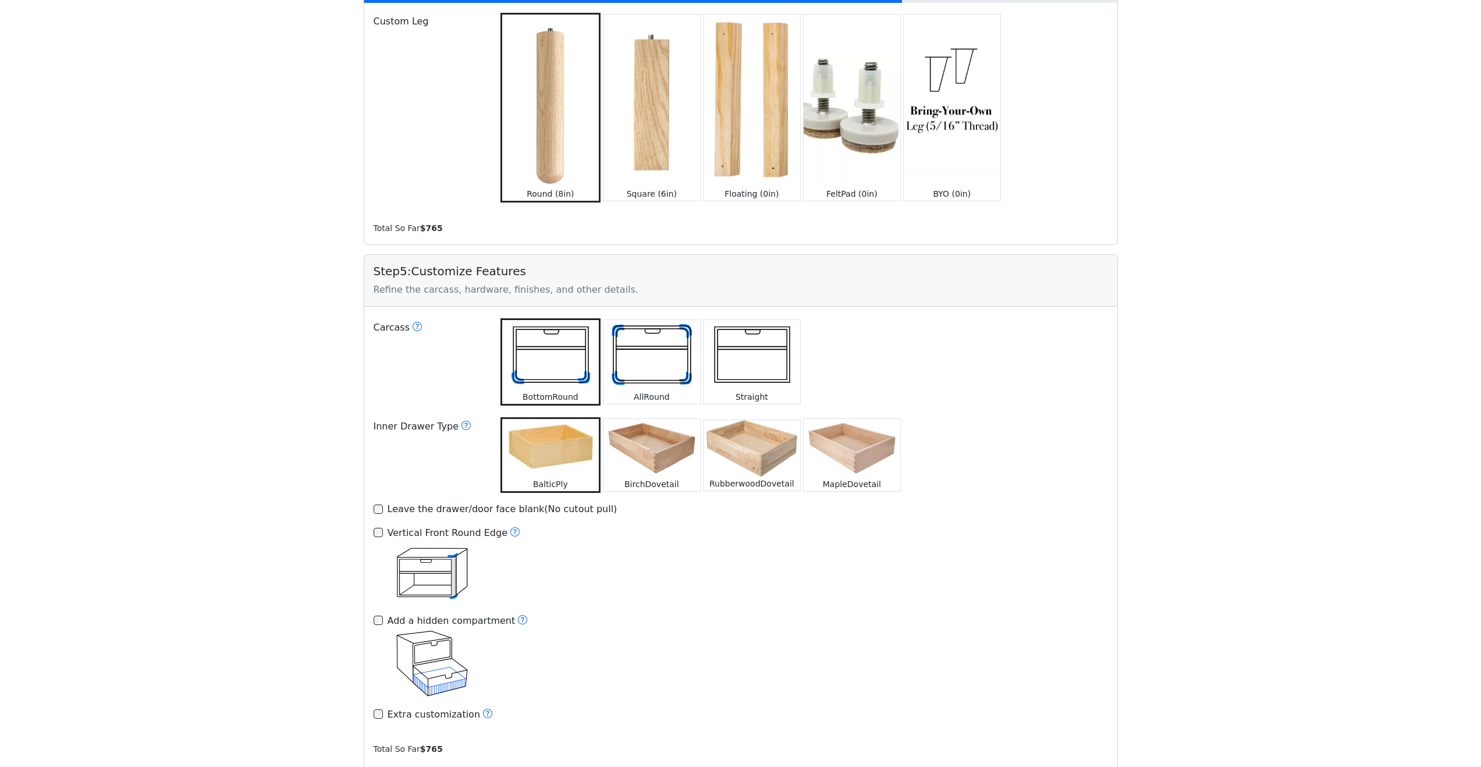
scroll to position [1378, 0]
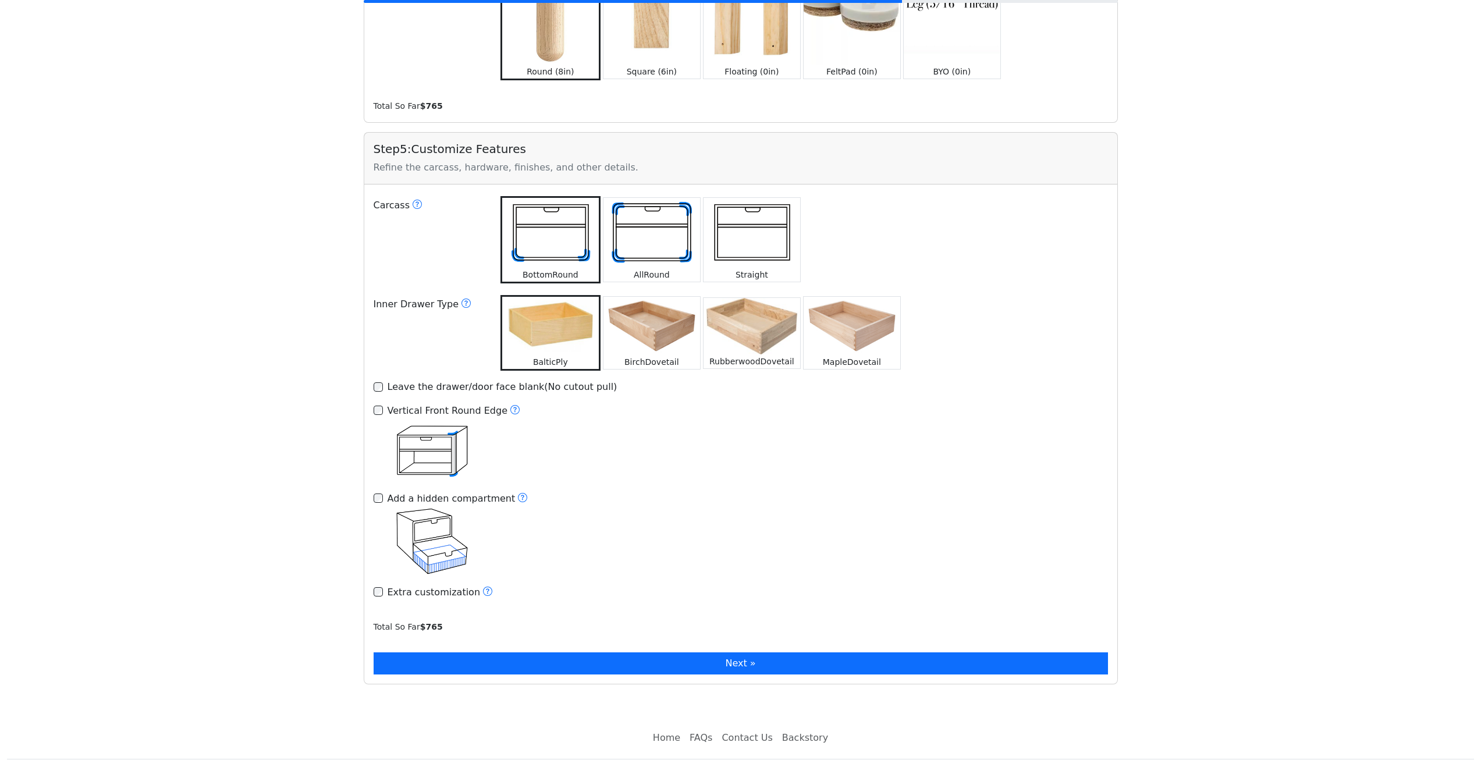
click at [743, 653] on button "Next »" at bounding box center [741, 664] width 735 height 22
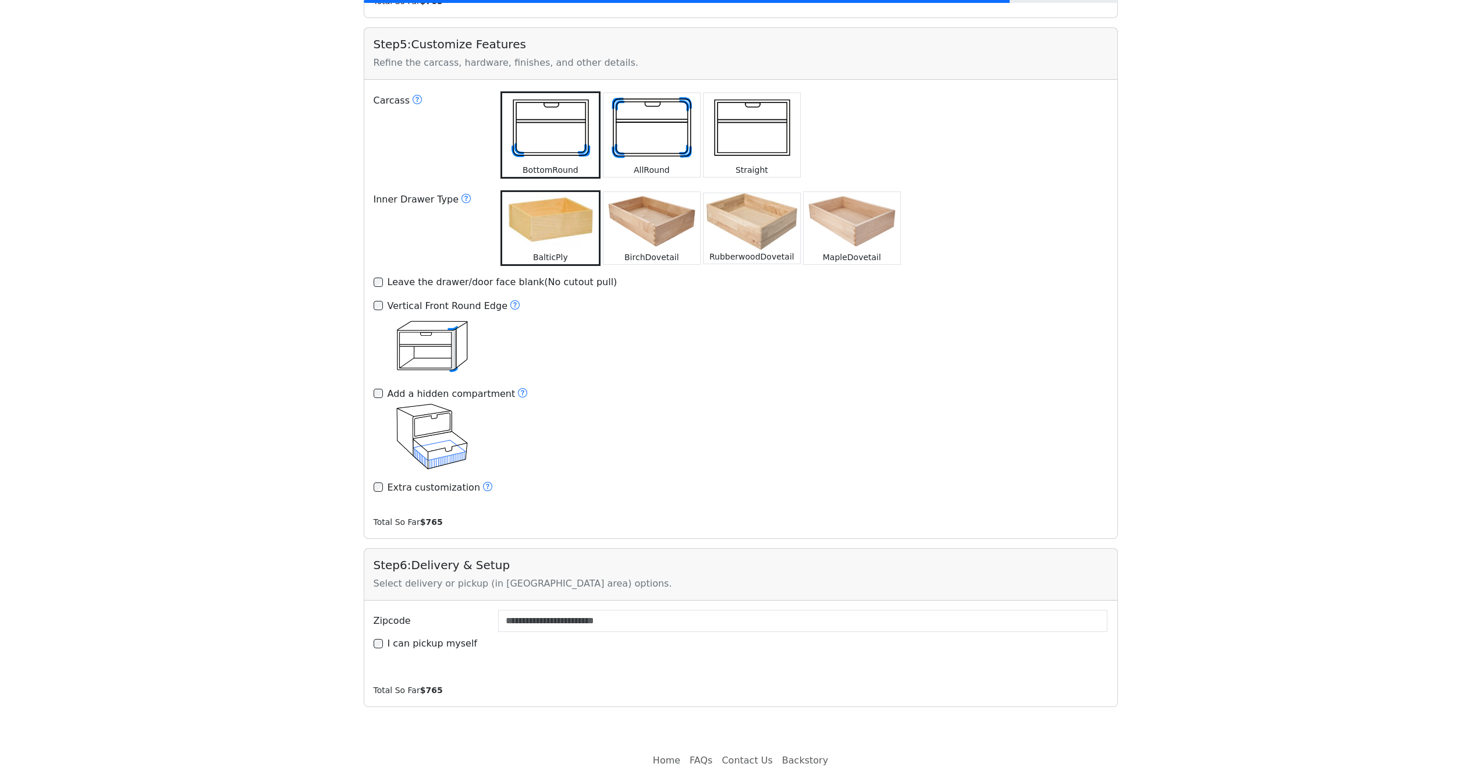
scroll to position [1492, 0]
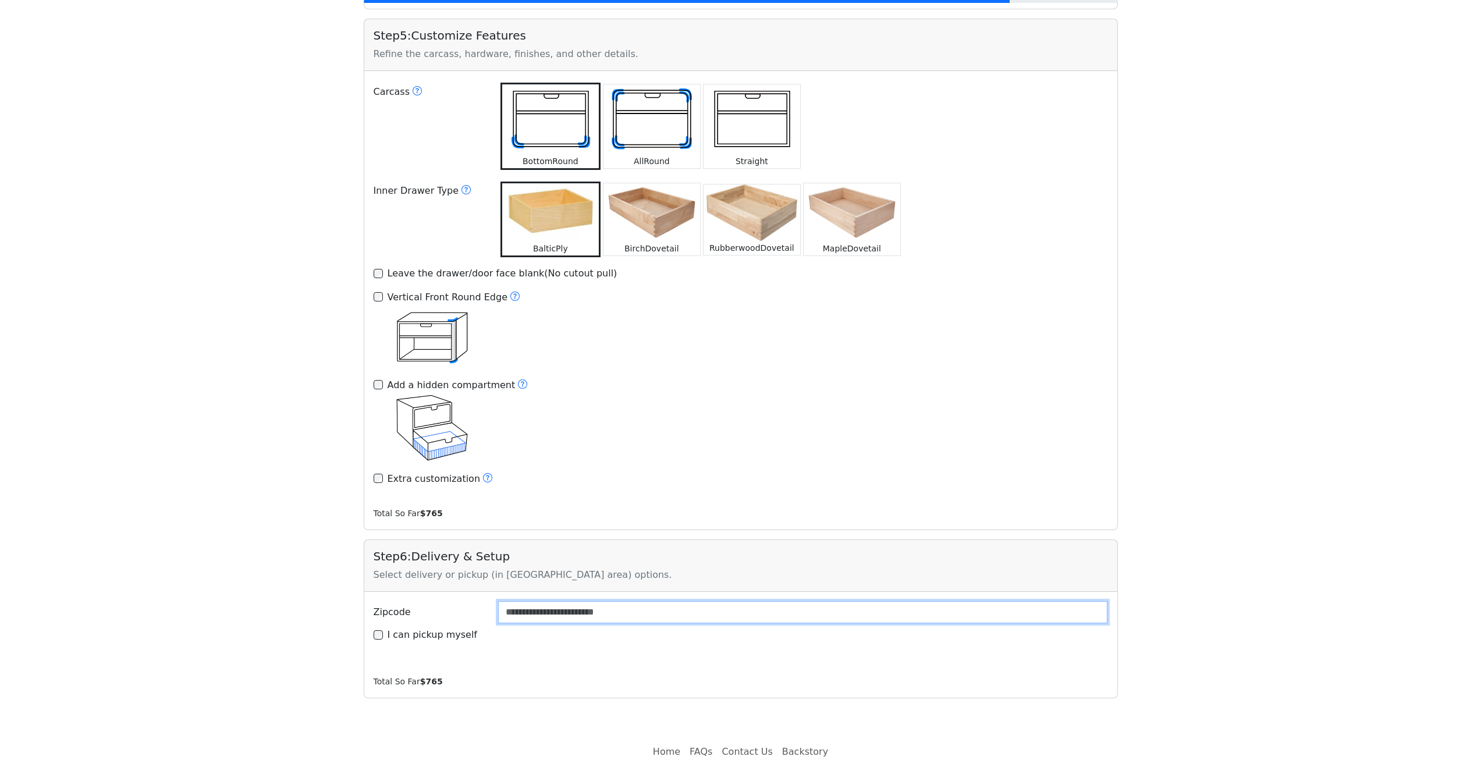
click at [594, 601] on input "Zipcode" at bounding box center [803, 612] width 610 height 22
click at [441, 628] on label "I can pickup myself" at bounding box center [433, 635] width 90 height 14
type input "*****"
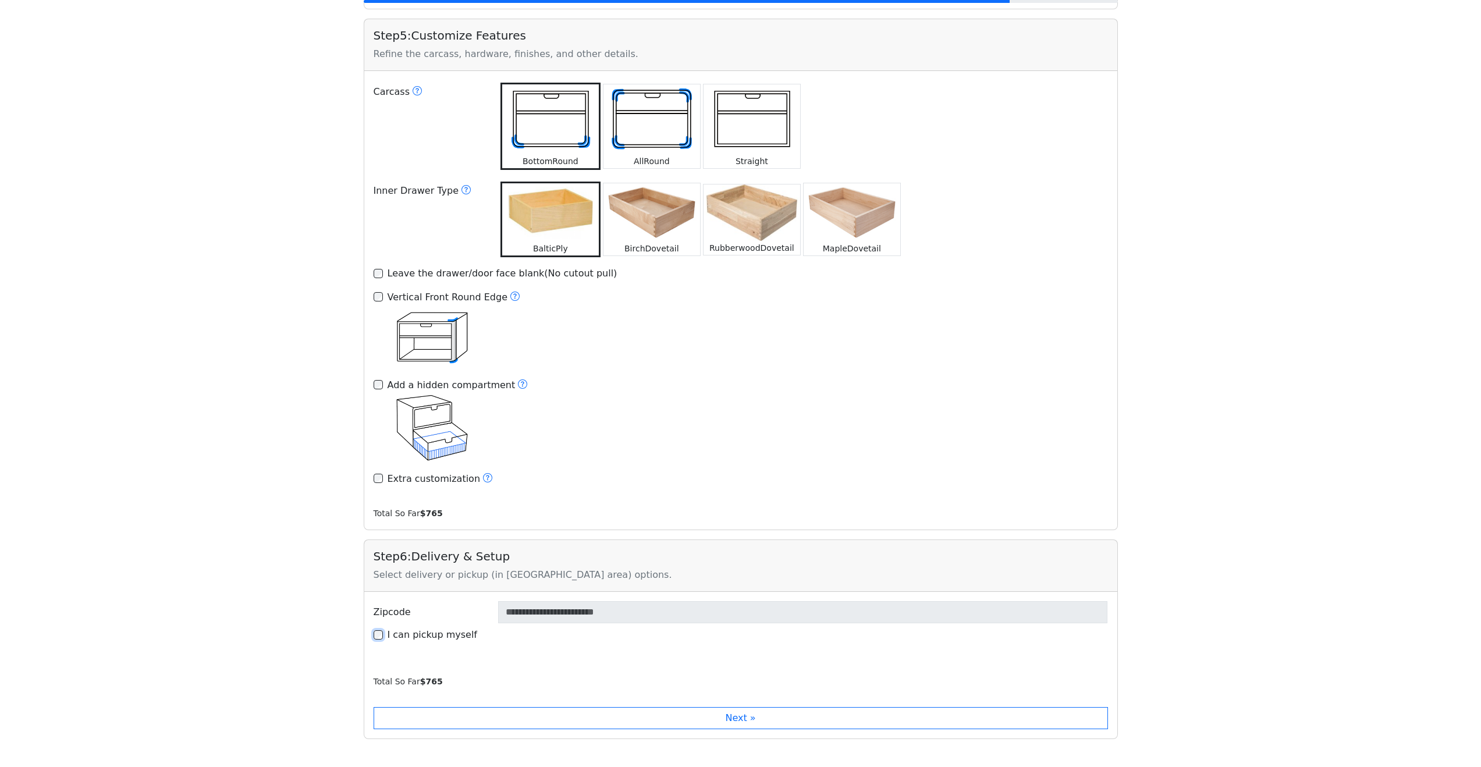
scroll to position [1428, 0]
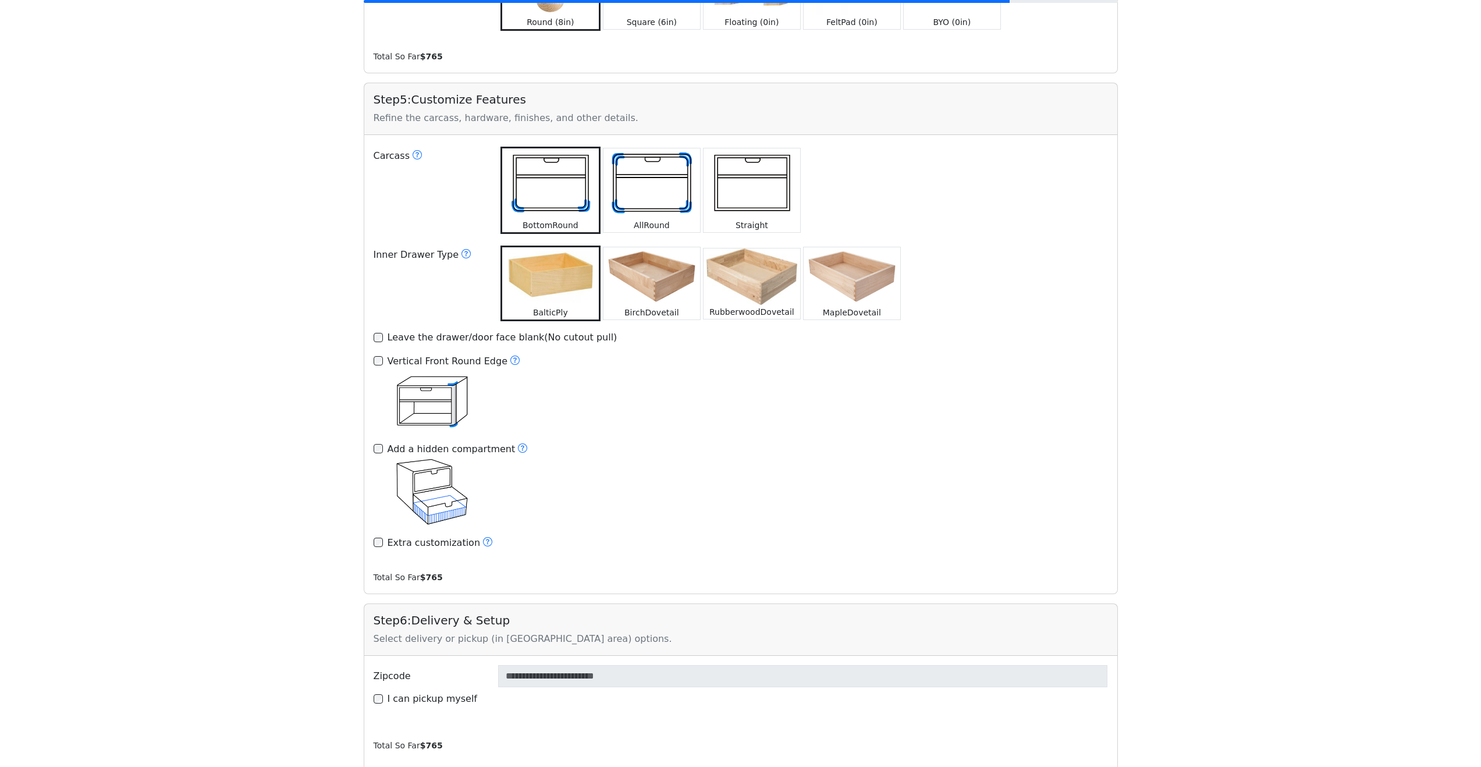
click at [483, 537] on icon at bounding box center [487, 541] width 9 height 9
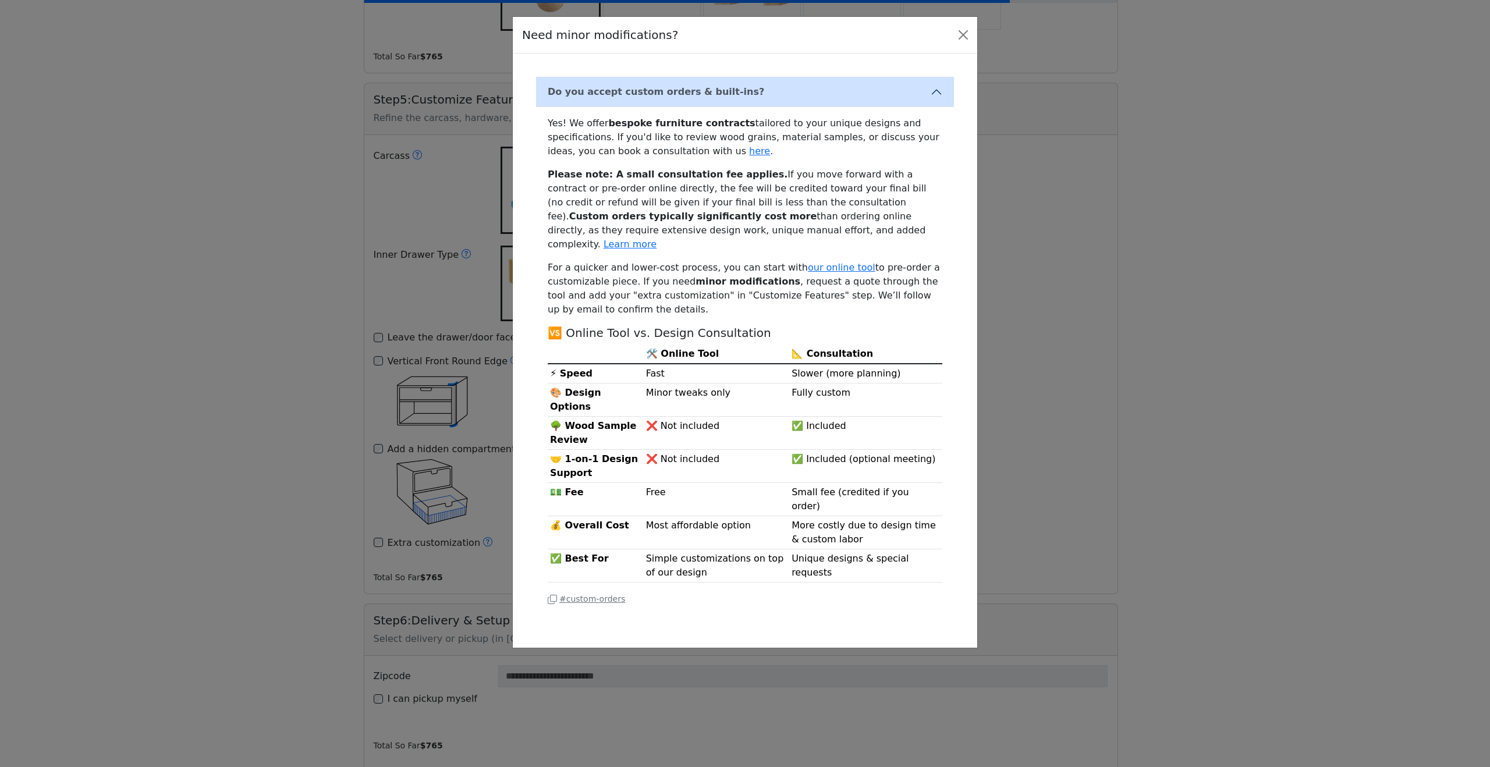
click at [953, 34] on div "Need minor modifications?" at bounding box center [745, 35] width 465 height 37
click at [959, 33] on button "Close" at bounding box center [963, 35] width 19 height 19
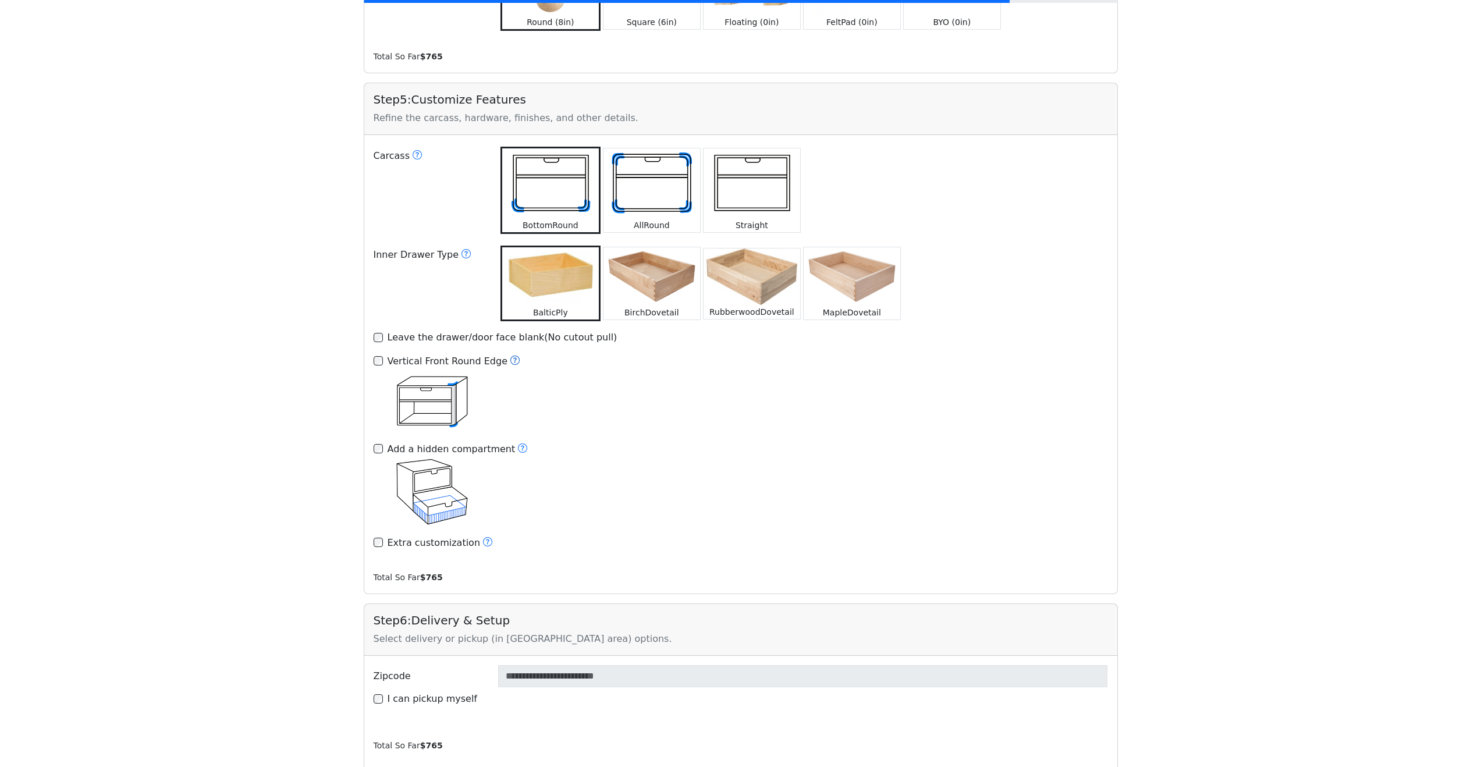
click at [511, 356] on icon at bounding box center [515, 360] width 9 height 9
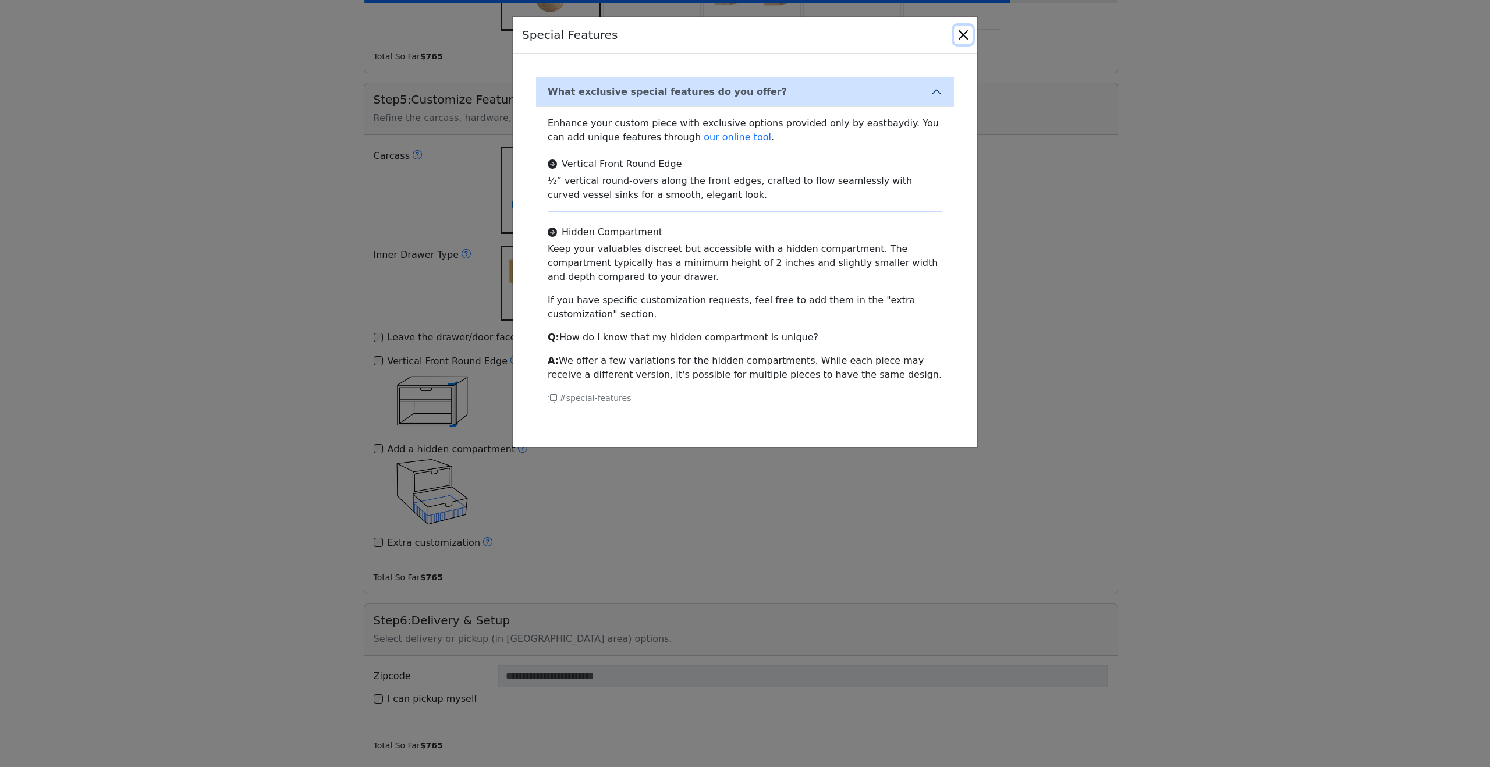
click at [962, 35] on button "Close" at bounding box center [963, 35] width 19 height 19
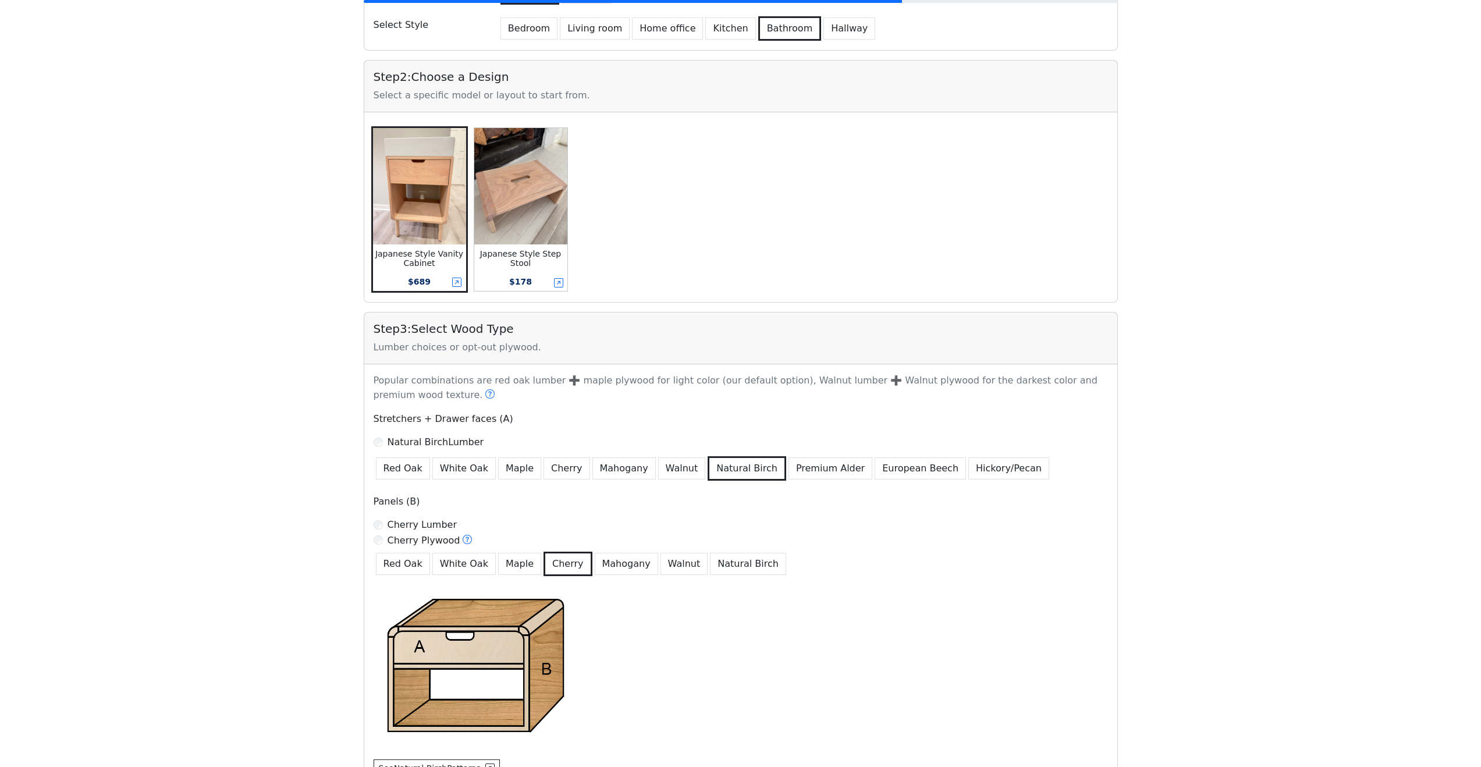
scroll to position [217, 0]
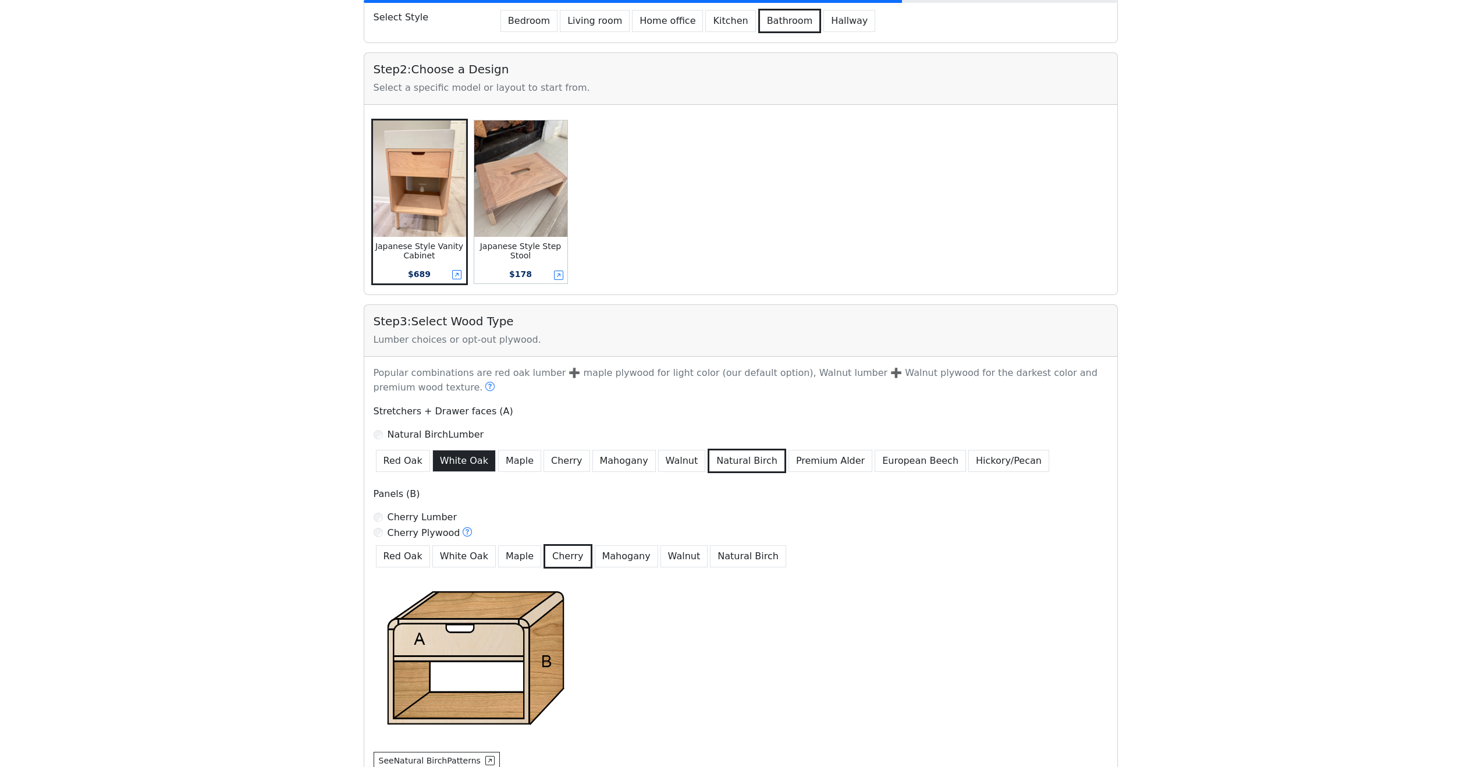
click at [477, 458] on button "White Oak" at bounding box center [464, 461] width 63 height 22
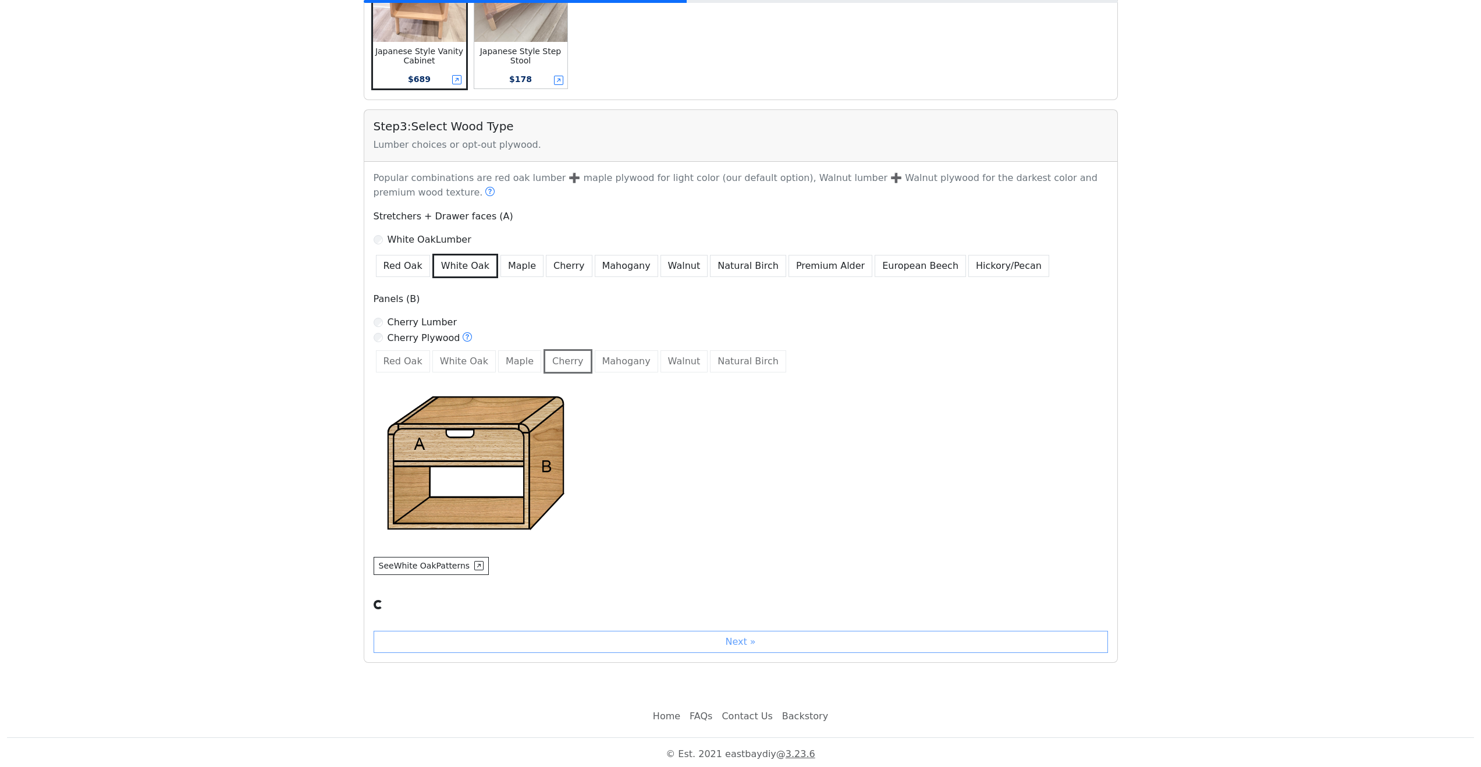
scroll to position [416, 0]
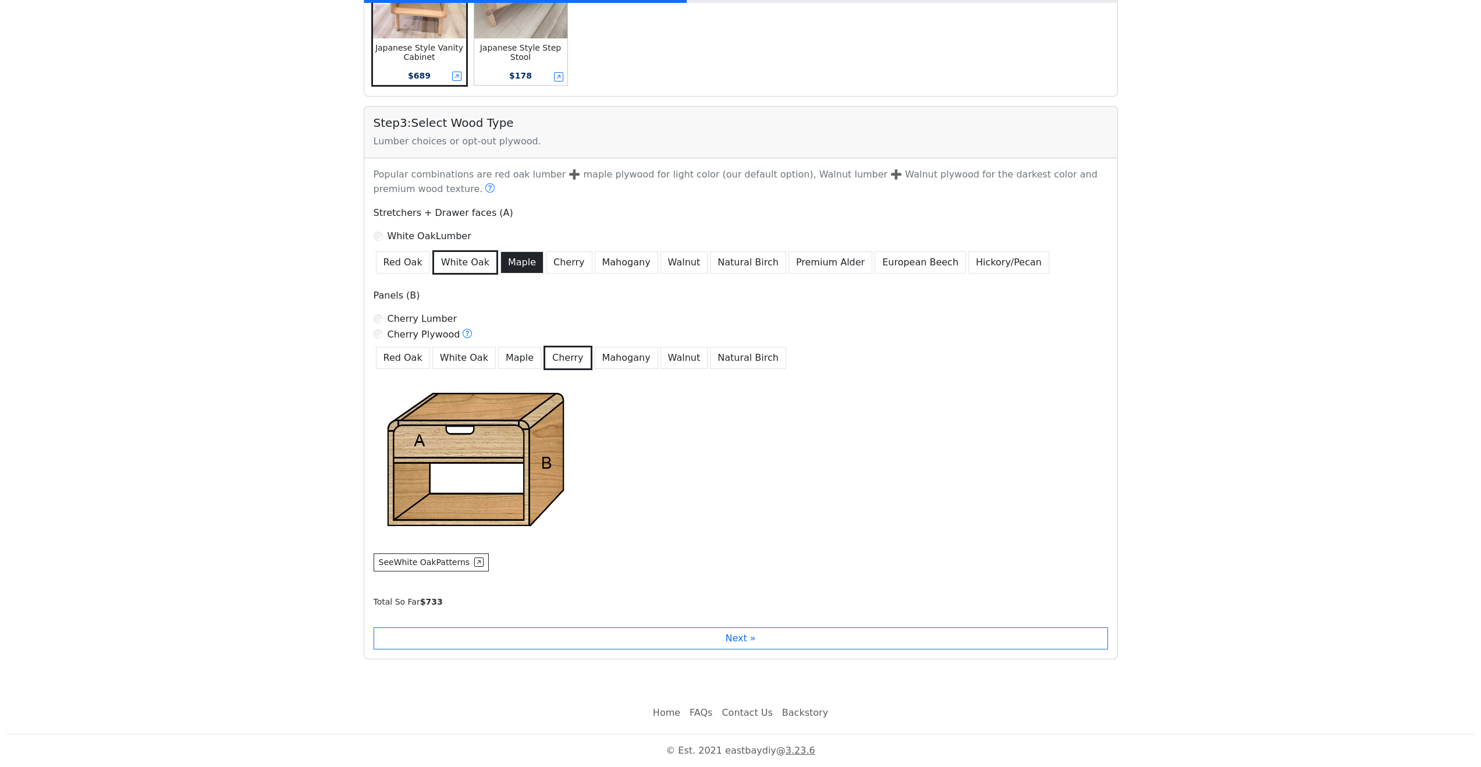
click at [522, 265] on button "Maple" at bounding box center [522, 262] width 43 height 22
click at [576, 261] on button "Cherry" at bounding box center [569, 262] width 47 height 22
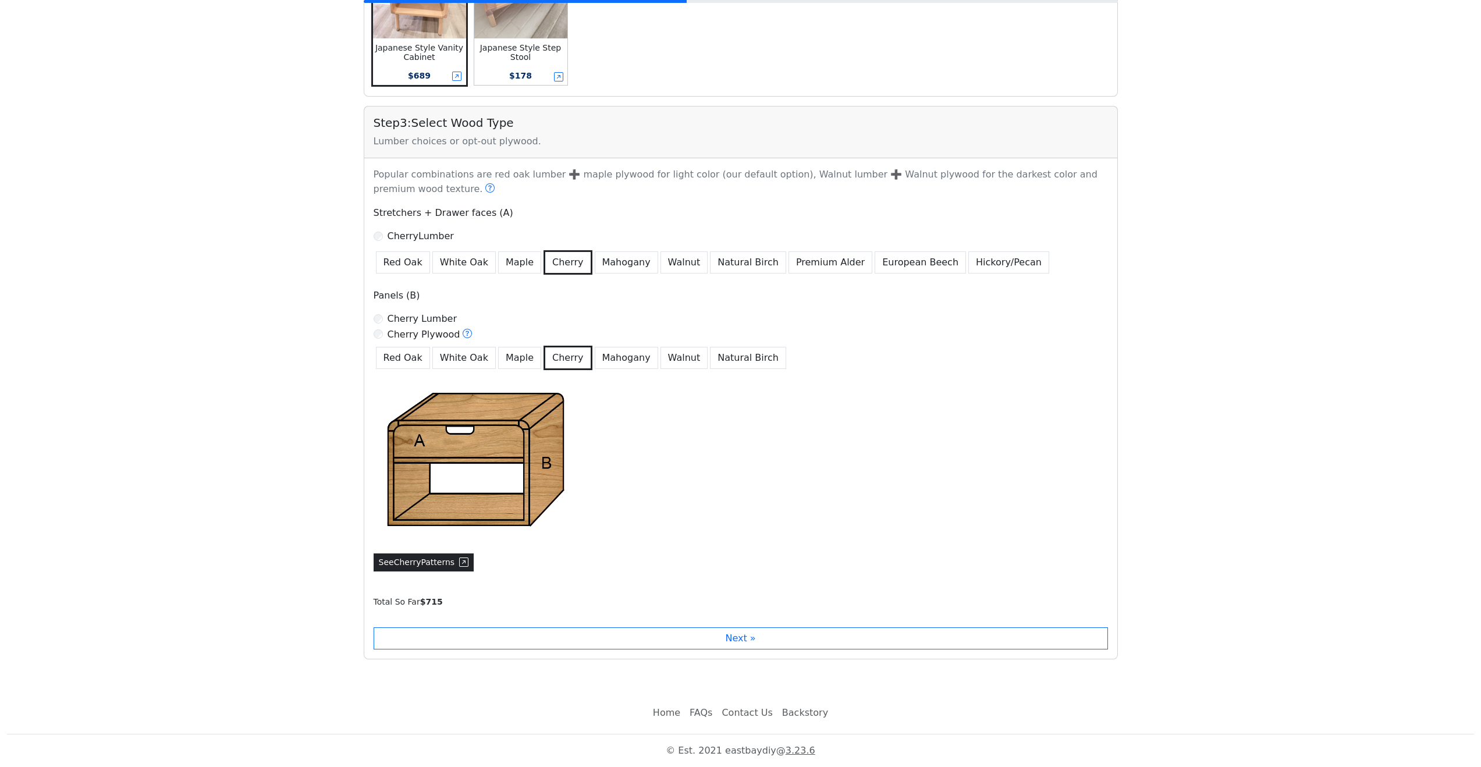
click at [457, 568] on button "See Cherry Patterns" at bounding box center [424, 563] width 101 height 18
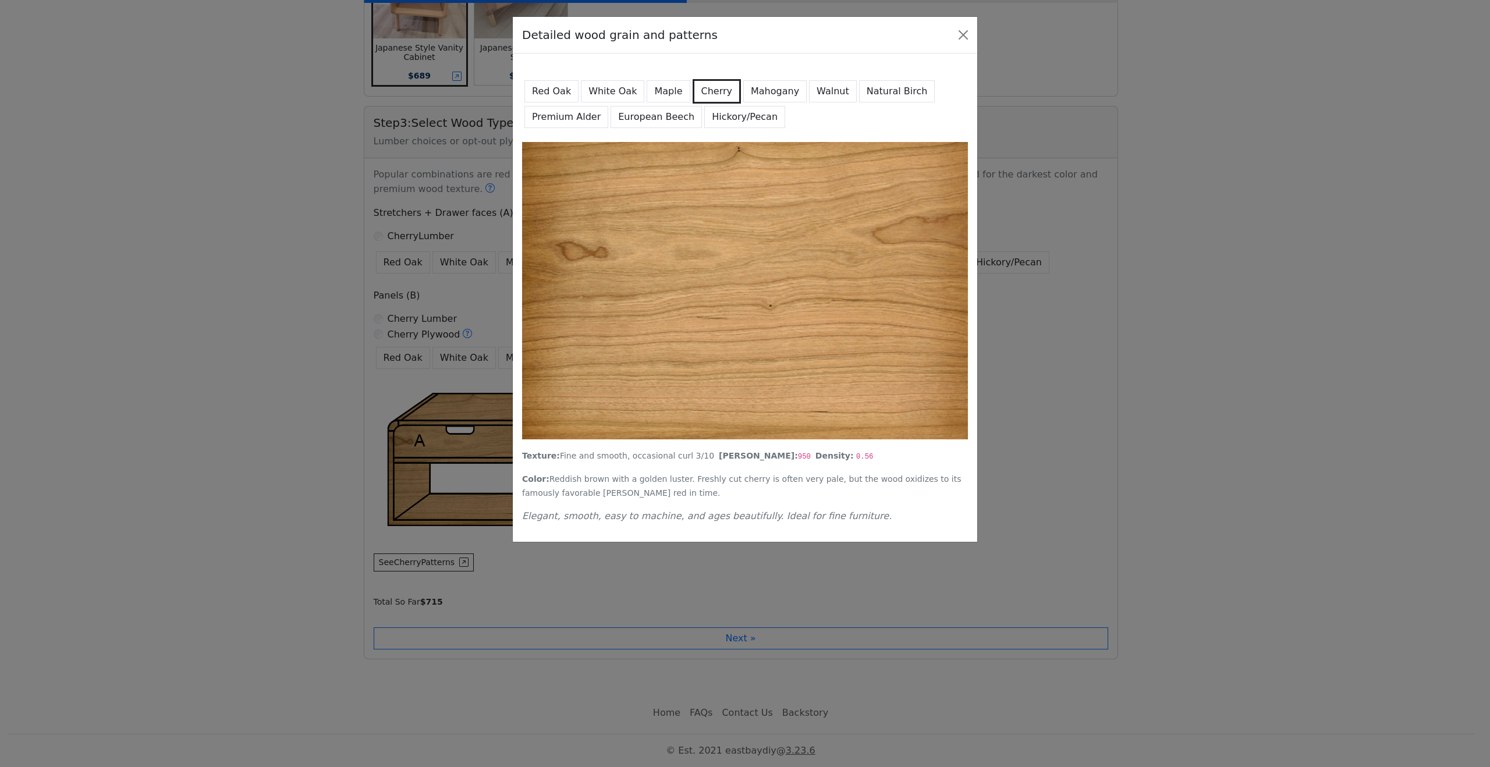
click at [582, 86] on button "White Oak" at bounding box center [612, 91] width 63 height 22
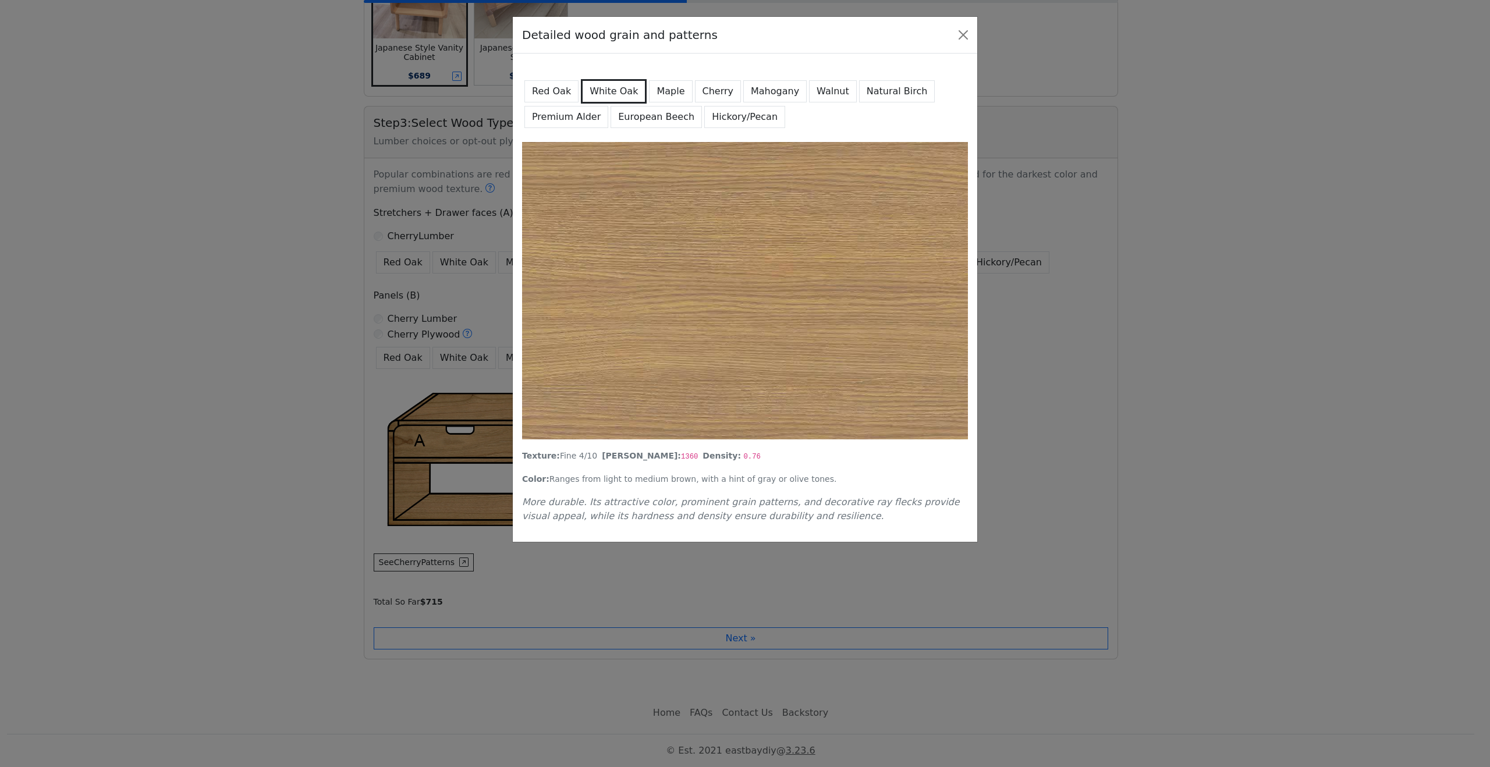
click at [568, 88] on button "Red Oak" at bounding box center [551, 91] width 54 height 22
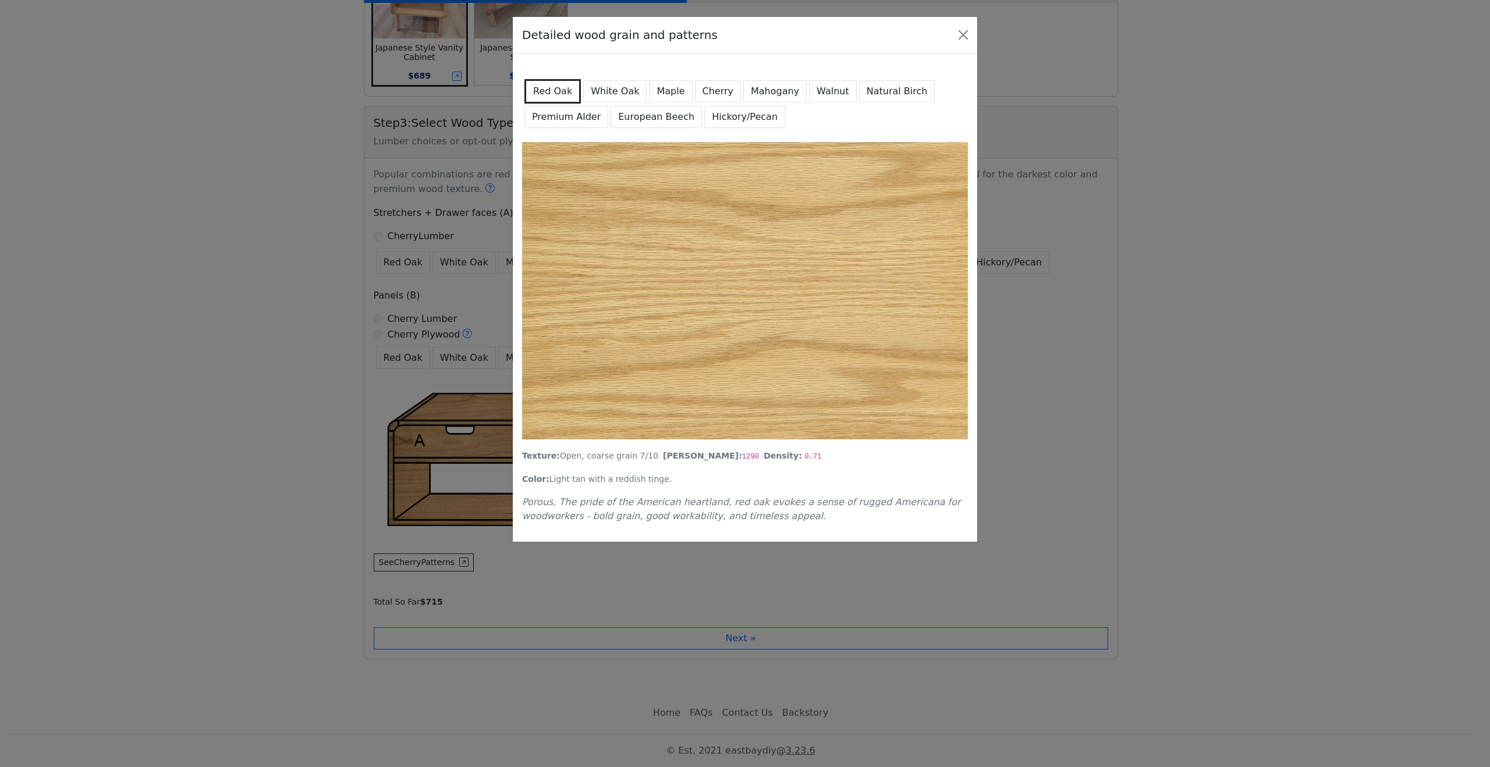
click at [614, 90] on button "White Oak" at bounding box center [614, 91] width 63 height 22
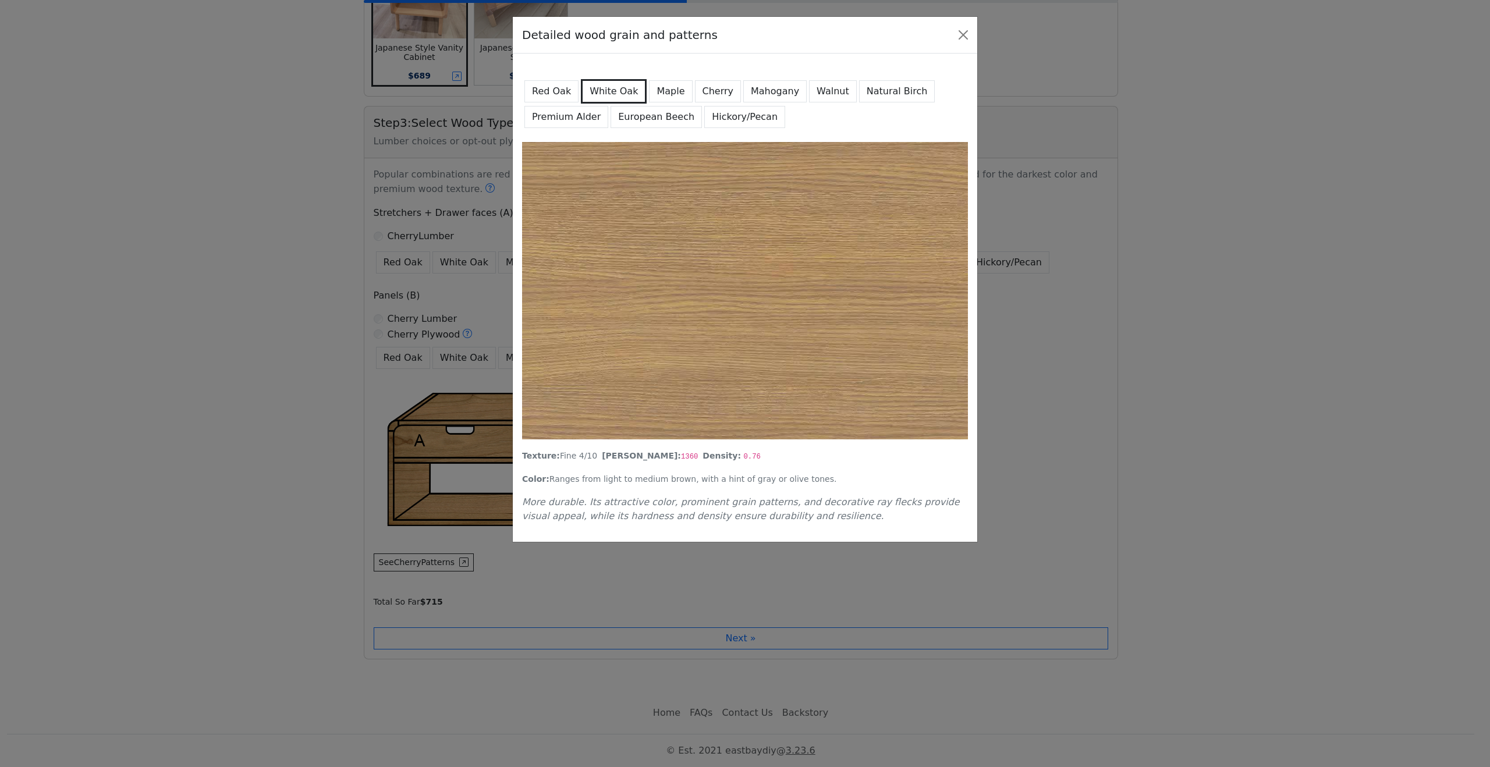
click at [649, 89] on button "Maple" at bounding box center [670, 91] width 43 height 22
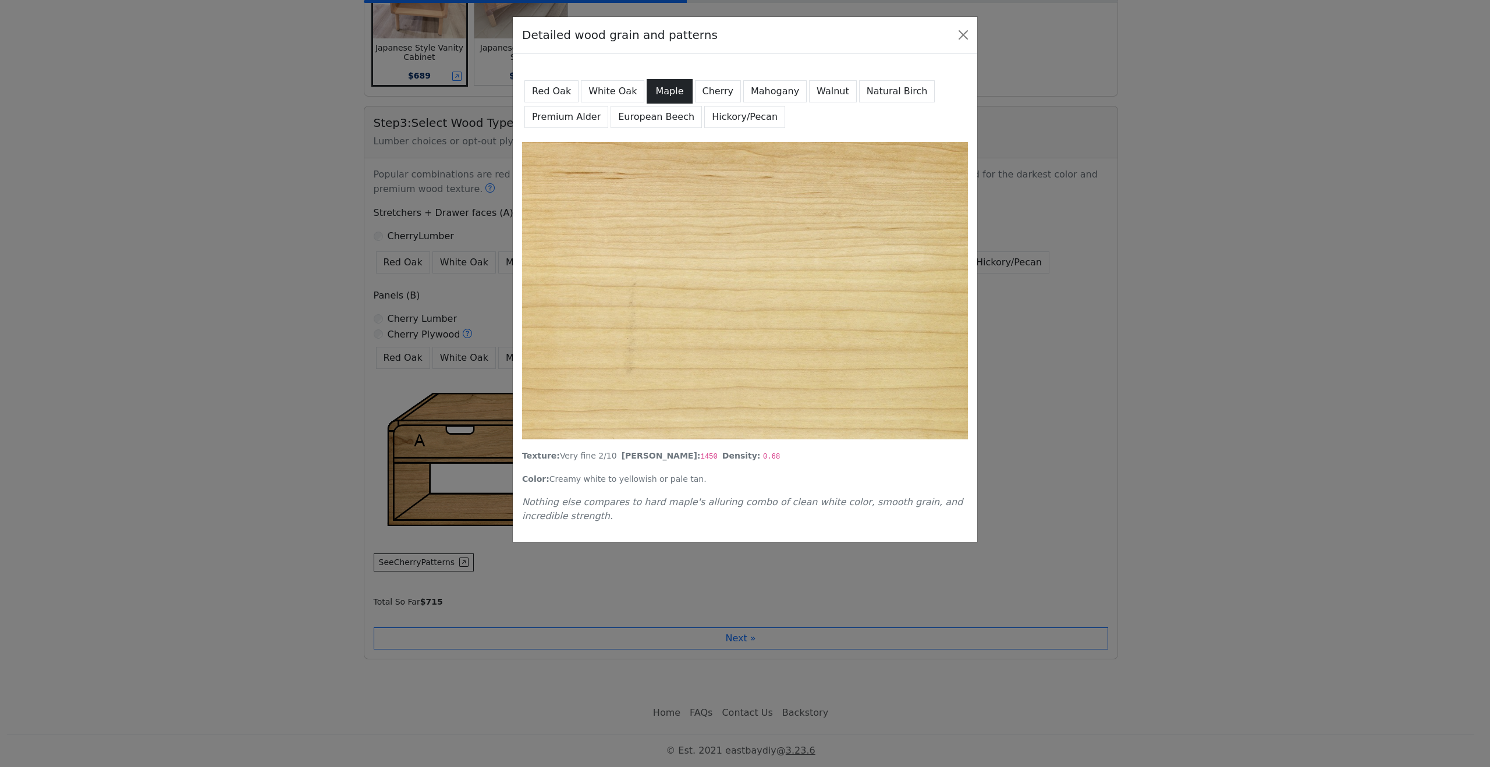
click at [677, 88] on button "Maple" at bounding box center [669, 91] width 45 height 24
click at [707, 86] on button "Cherry" at bounding box center [718, 91] width 47 height 22
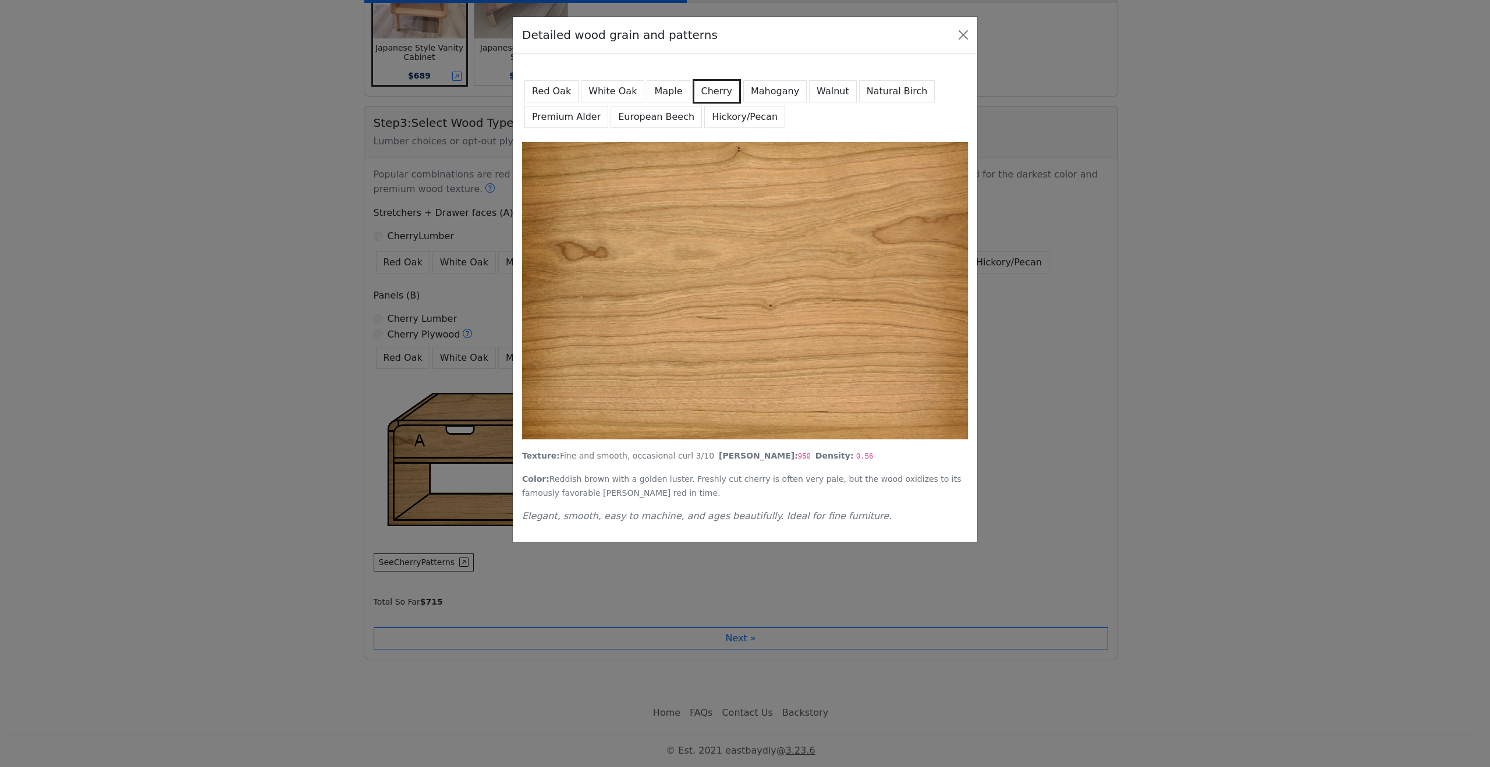
click at [768, 92] on button "Mahogany" at bounding box center [774, 91] width 63 height 22
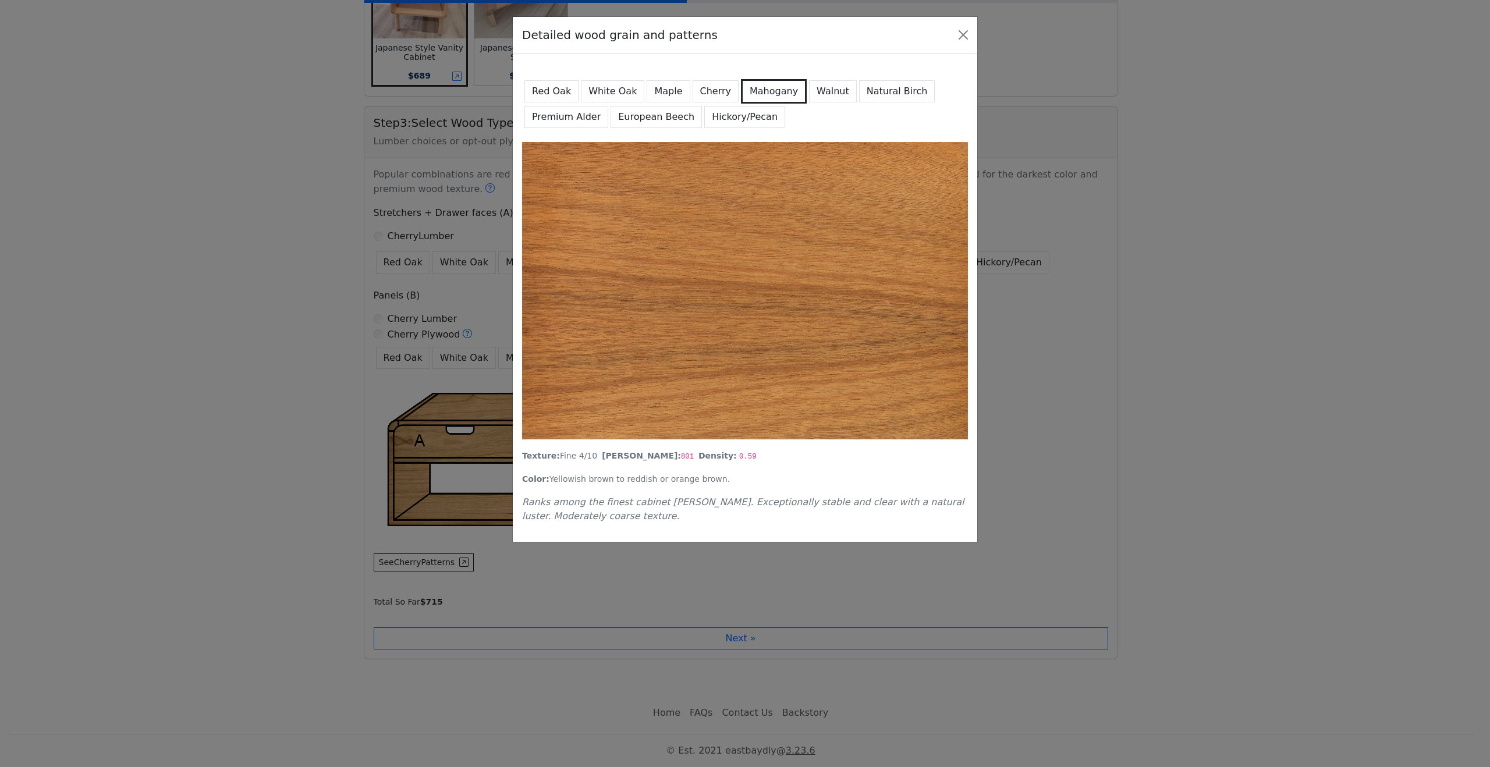
click at [693, 84] on button "Cherry" at bounding box center [716, 91] width 47 height 22
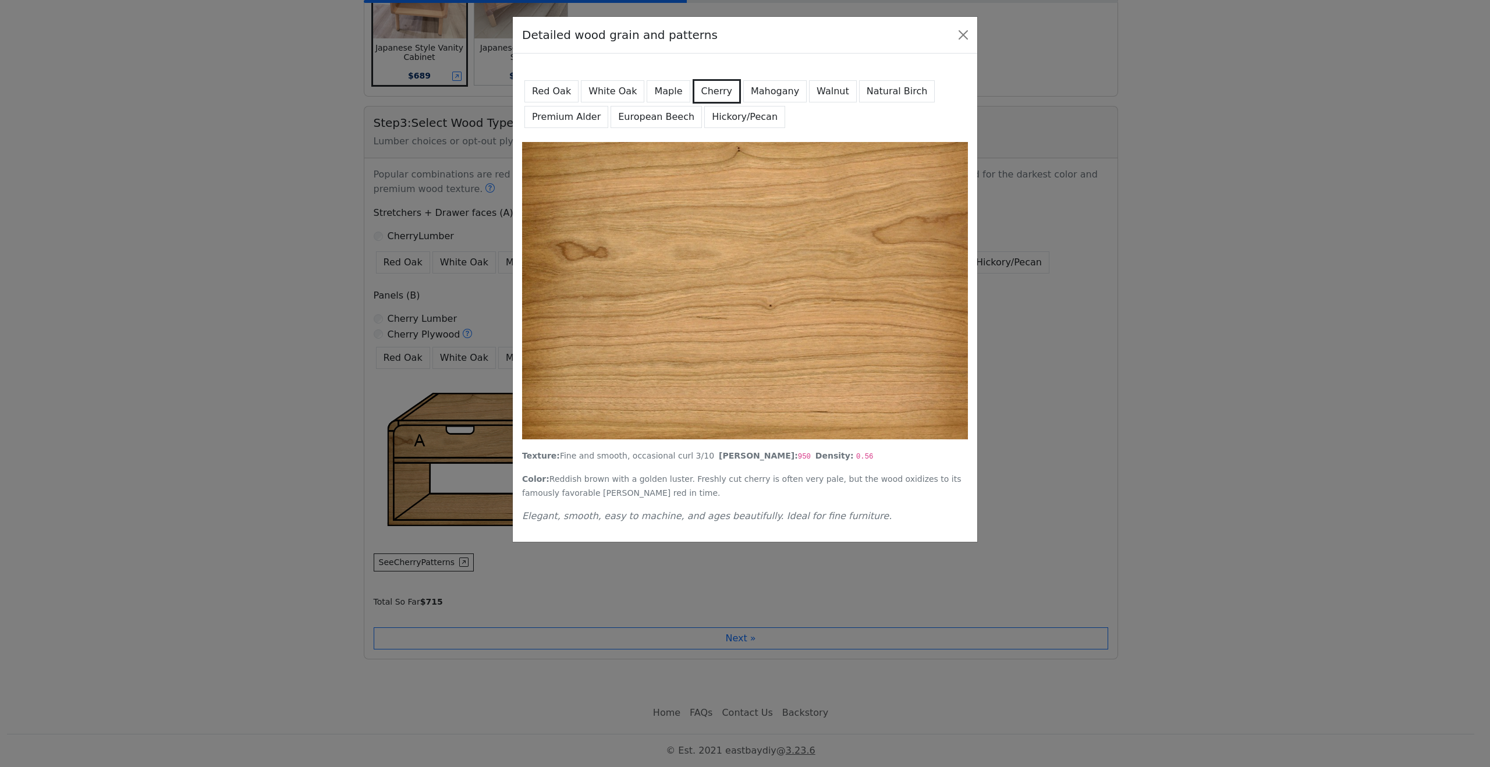
click at [753, 84] on button "Mahogany" at bounding box center [774, 91] width 63 height 22
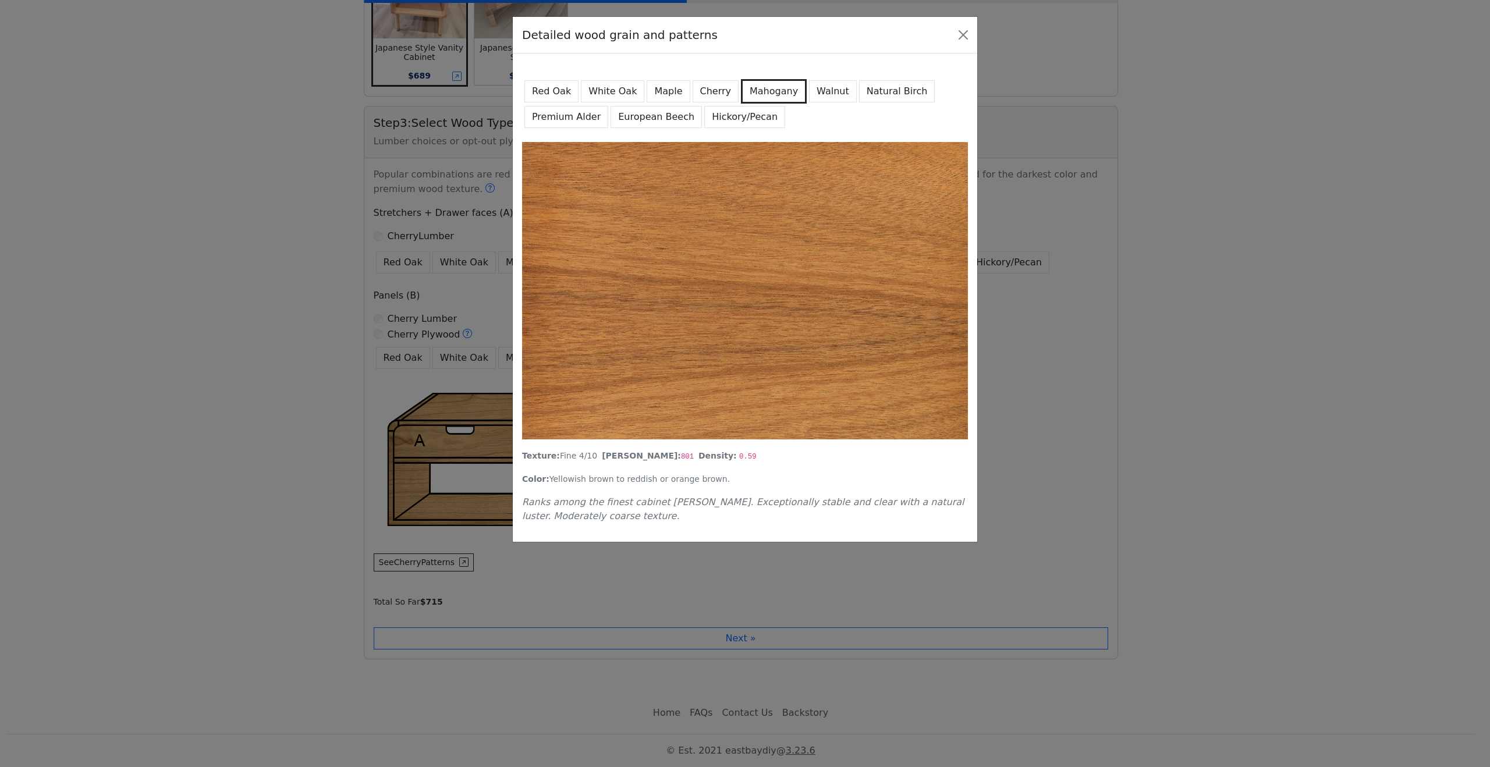
click at [811, 86] on button "Walnut" at bounding box center [833, 91] width 48 height 22
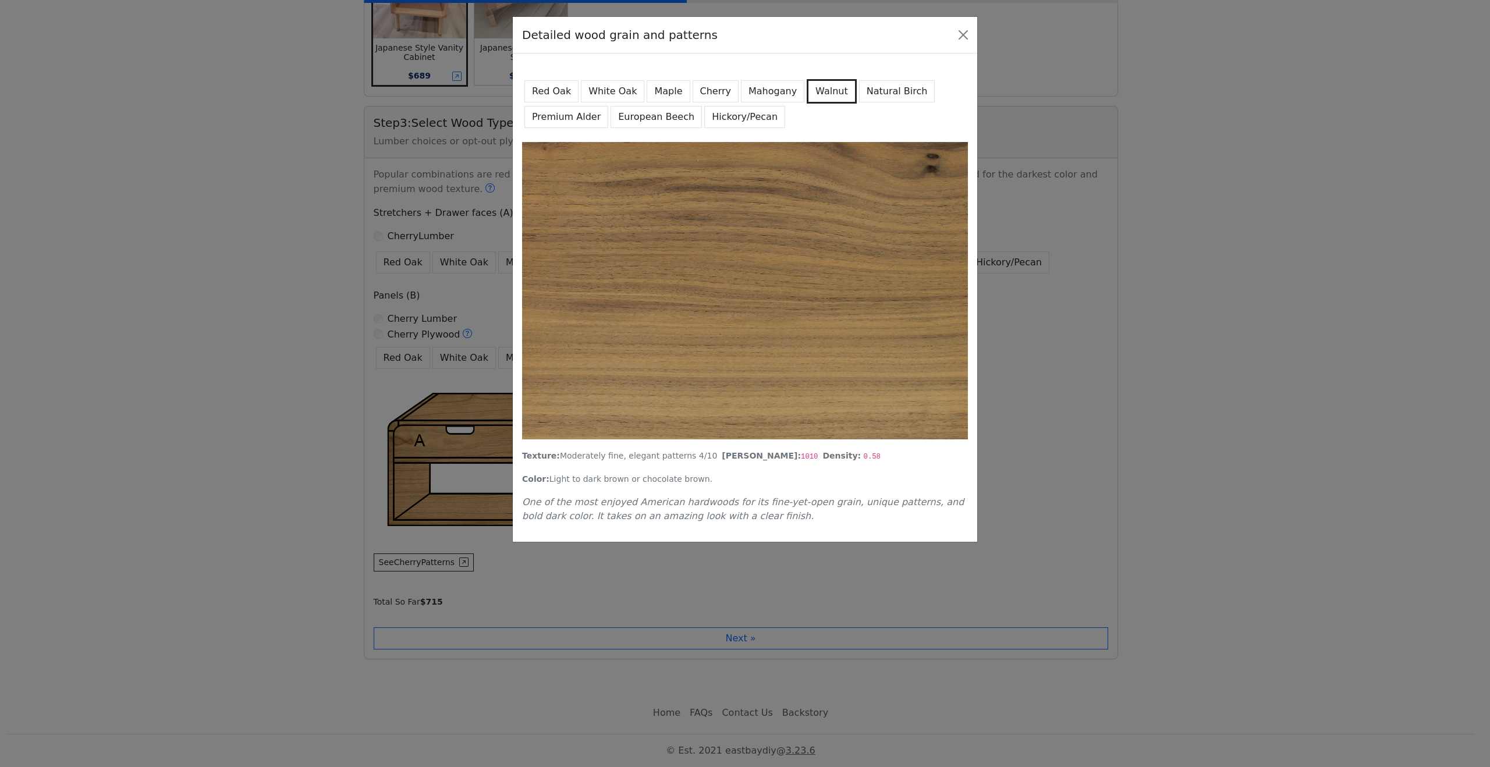
click at [880, 88] on button "Natural Birch" at bounding box center [897, 91] width 76 height 22
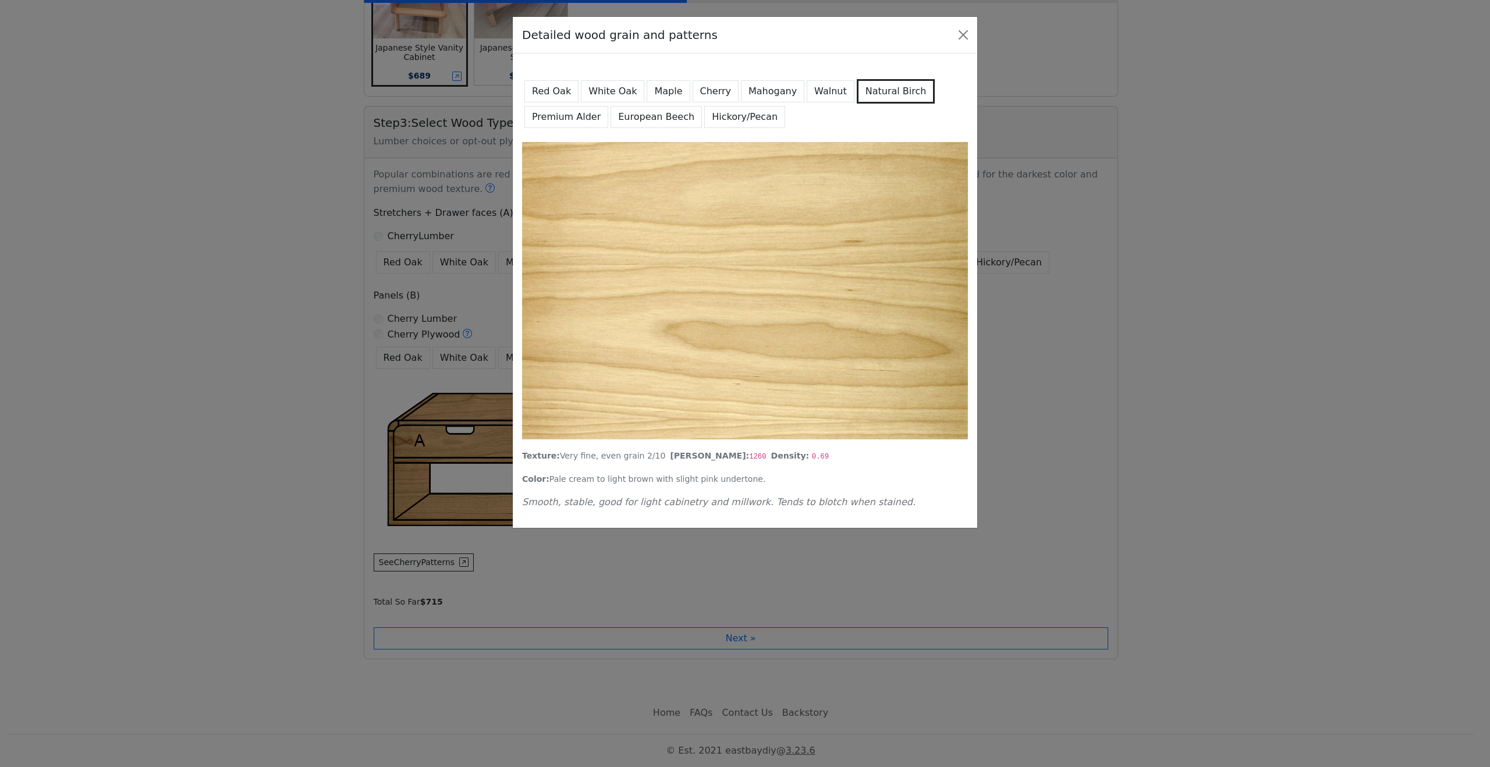
click at [555, 122] on button "Premium Alder" at bounding box center [566, 117] width 84 height 22
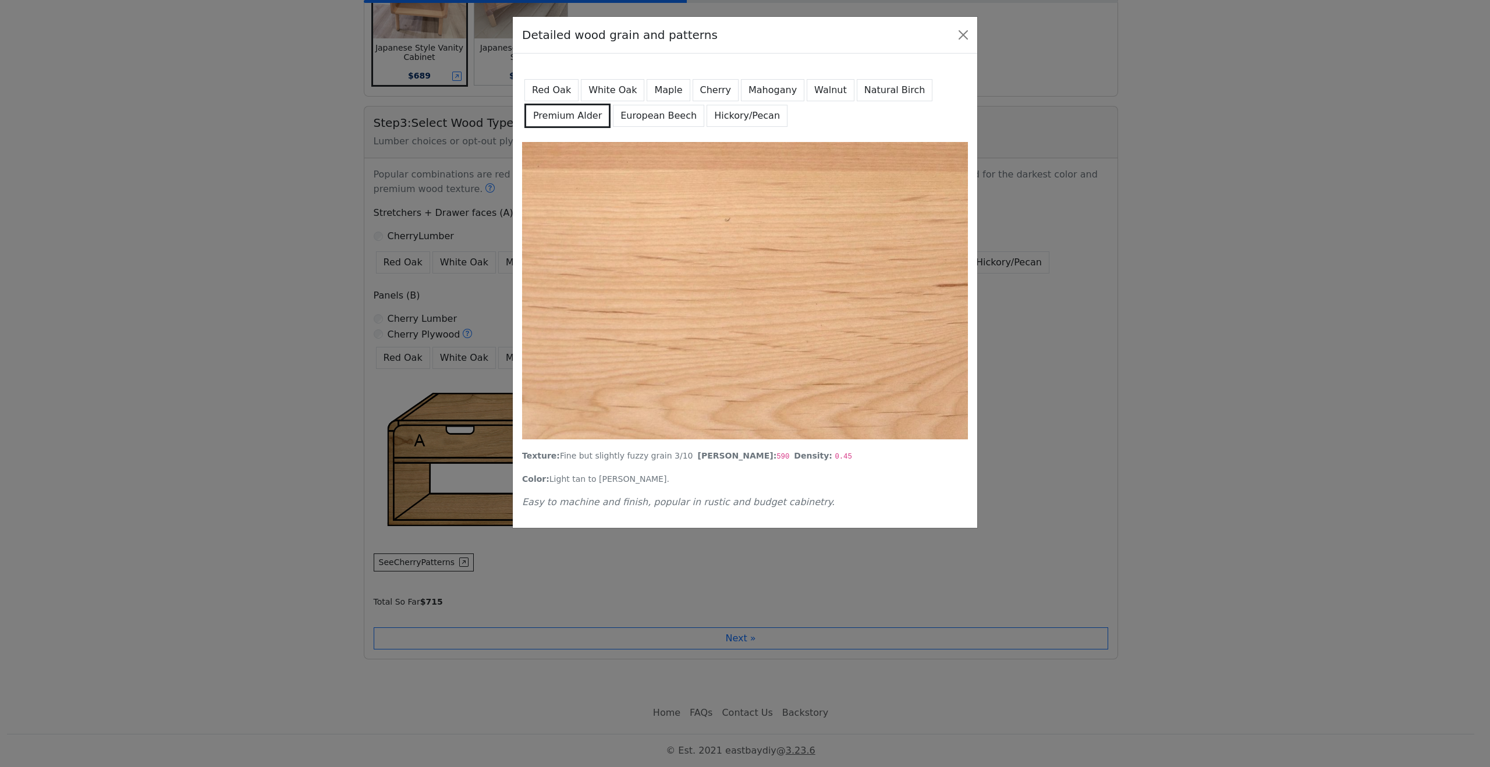
click at [667, 116] on button "European Beech" at bounding box center [658, 116] width 91 height 22
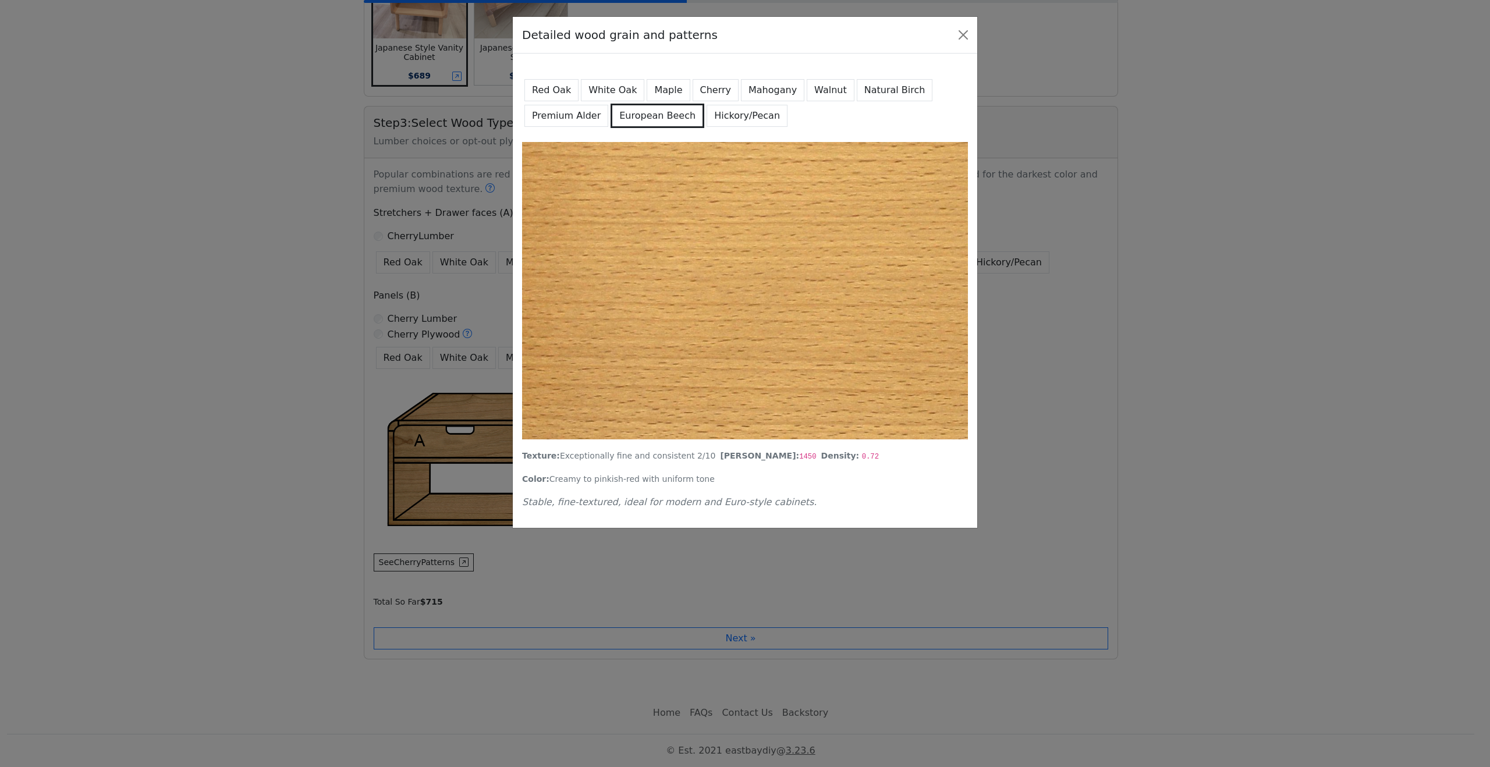
click at [710, 121] on button "Hickory/Pecan" at bounding box center [747, 116] width 81 height 22
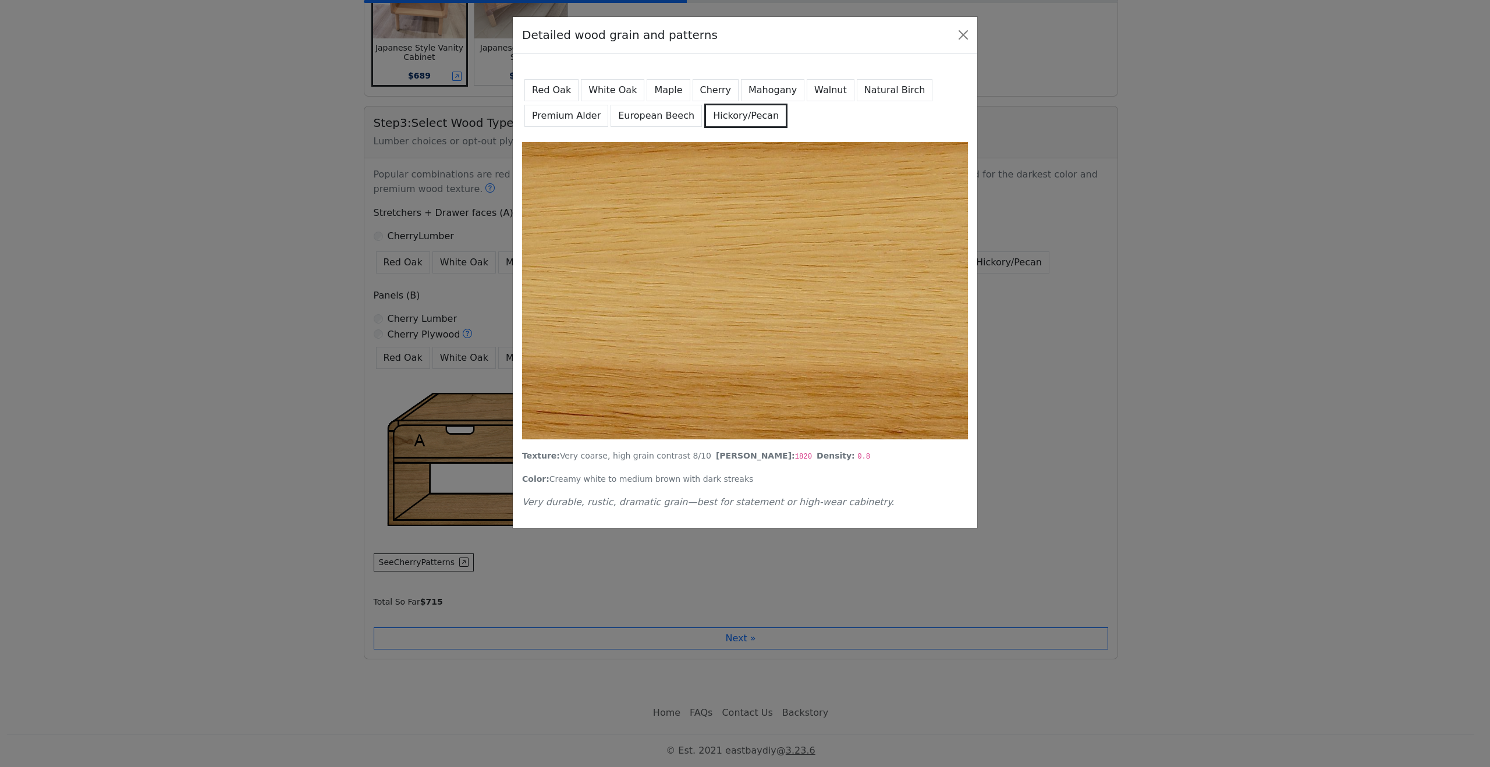
click at [761, 100] on button "Mahogany" at bounding box center [772, 90] width 63 height 22
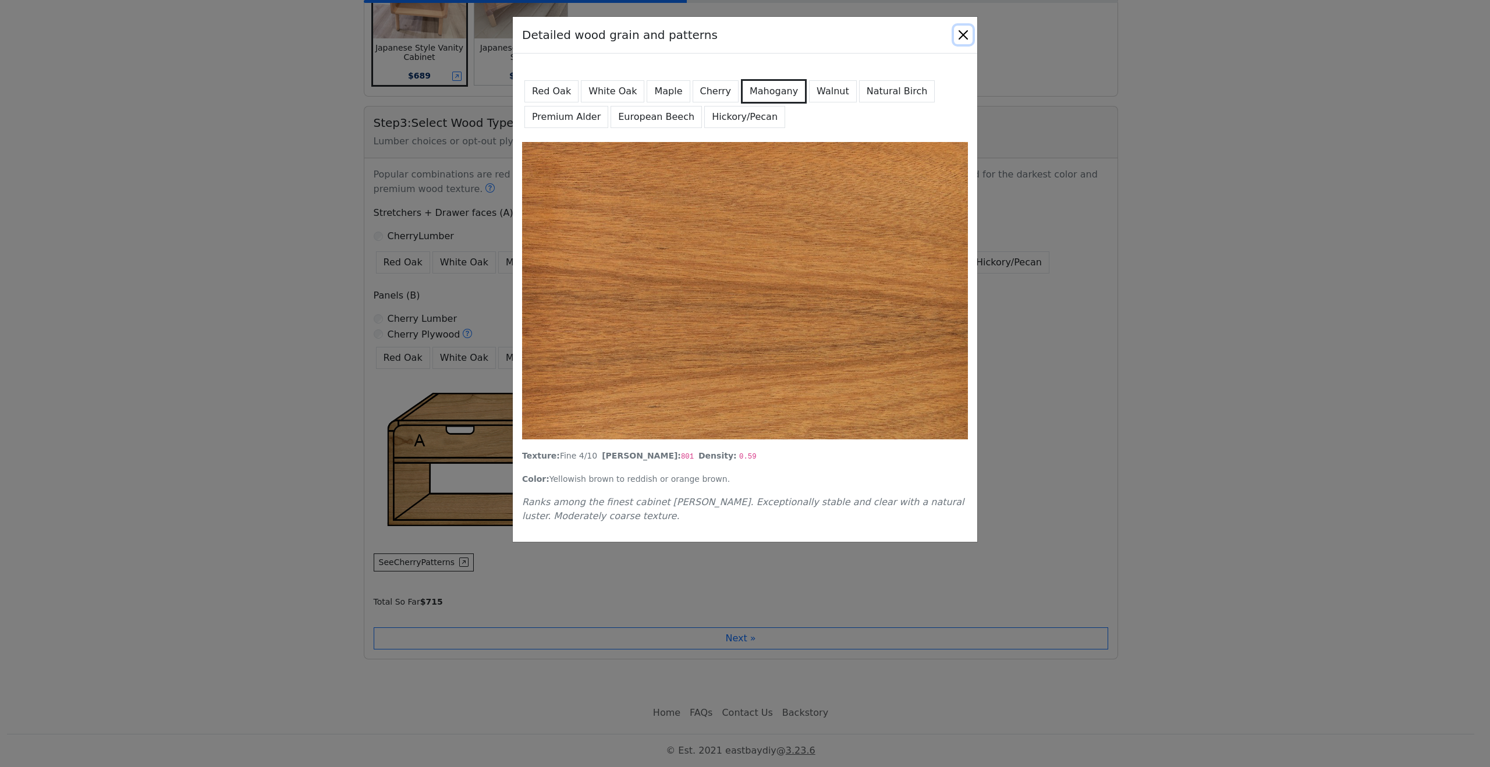
click at [972, 38] on button "Close" at bounding box center [963, 35] width 19 height 19
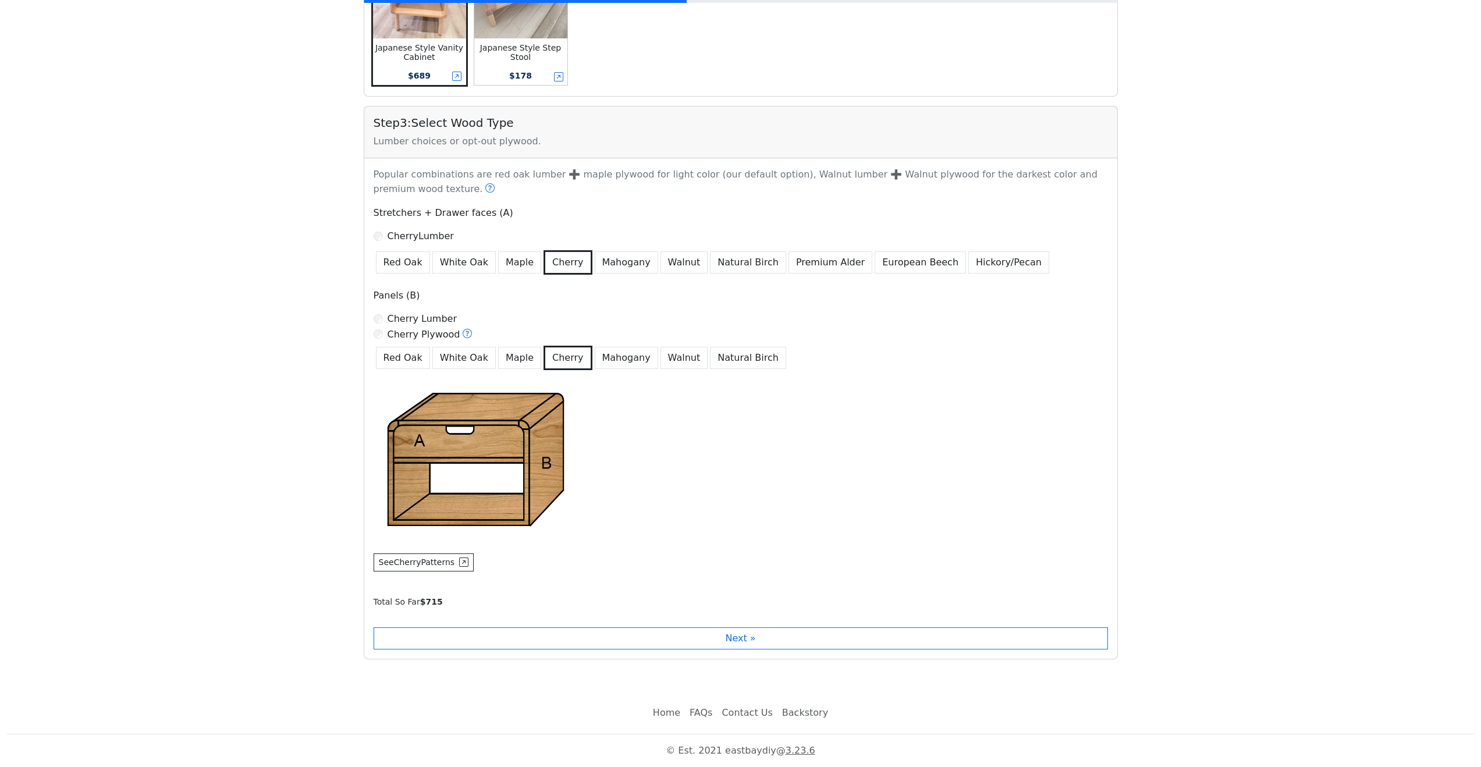
scroll to position [0, 0]
